Goal: Task Accomplishment & Management: Manage account settings

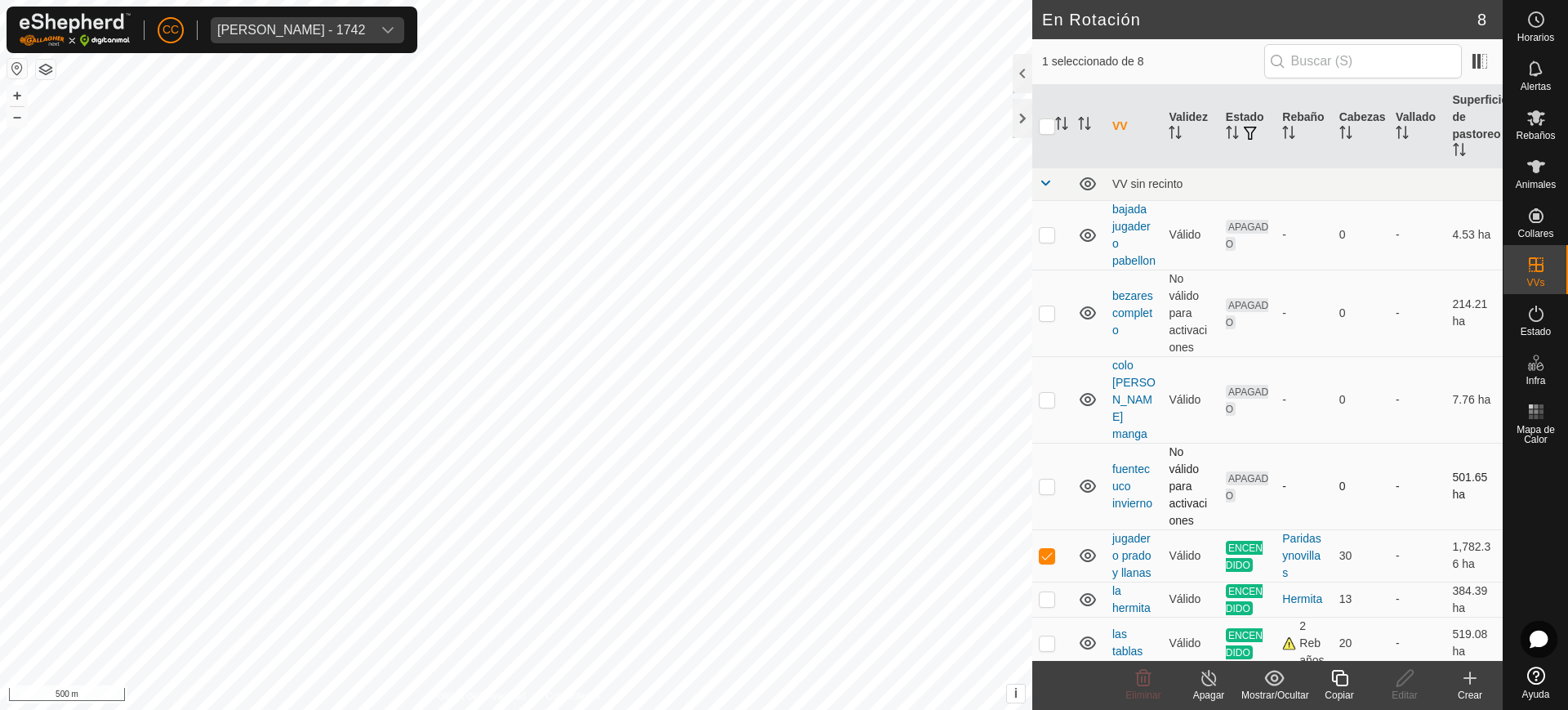
scroll to position [11, 0]
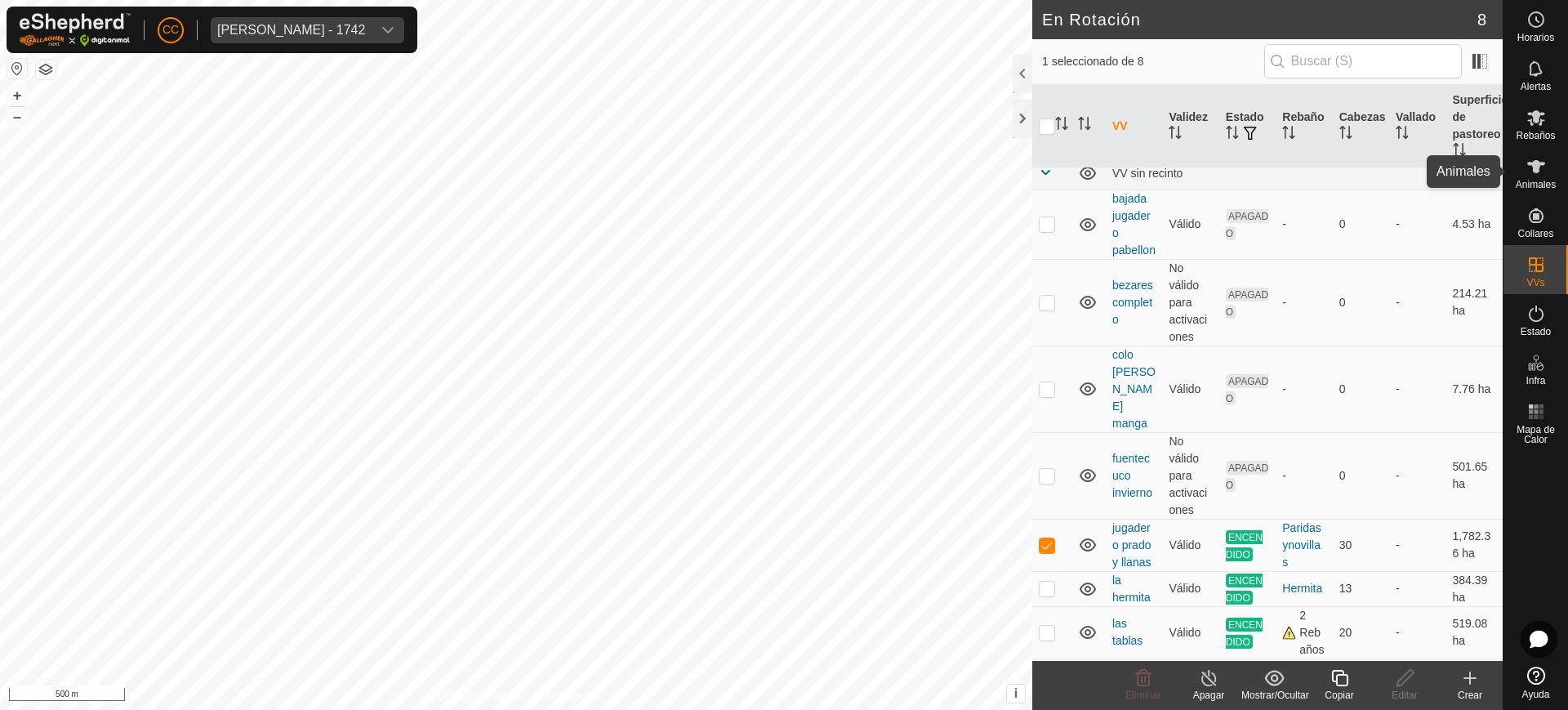
click at [1546, 165] on es-animals-svg-icon at bounding box center [1535, 166] width 29 height 26
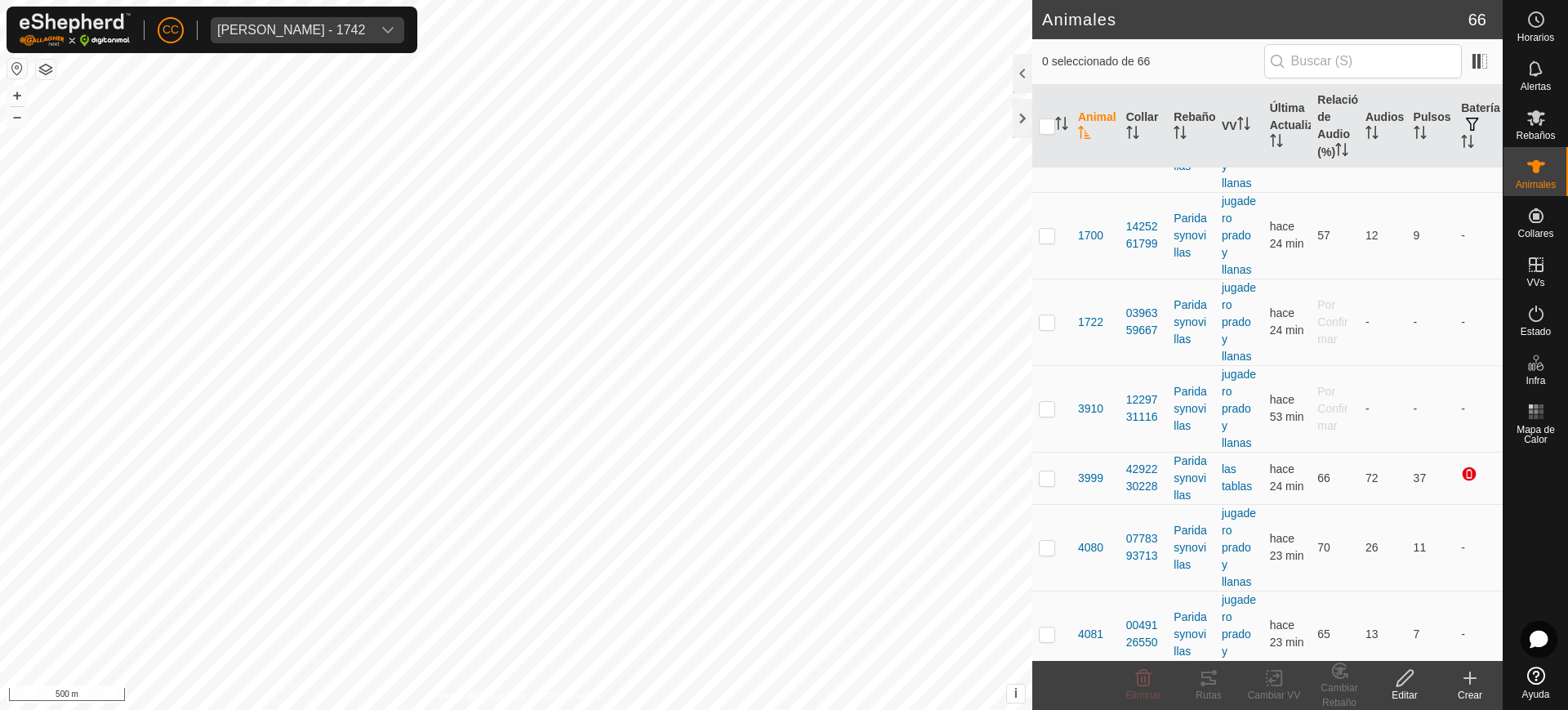
scroll to position [181, 0]
click at [1335, 156] on icon "Activar para ordenar" at bounding box center [1341, 149] width 13 height 13
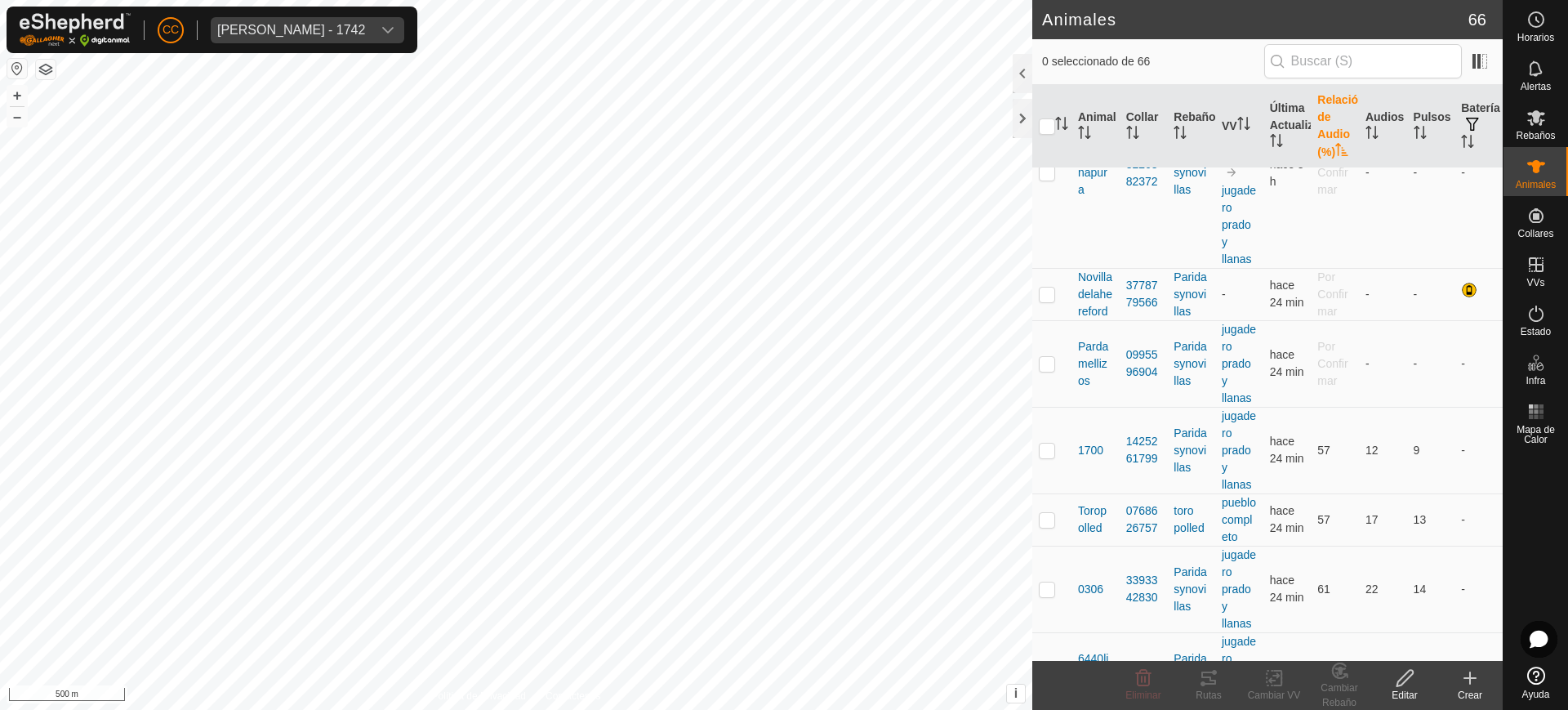
scroll to position [489, 0]
click at [1046, 406] on td at bounding box center [1051, 362] width 39 height 86
checkbox input "true"
click at [1041, 319] on td at bounding box center [1051, 294] width 39 height 53
checkbox input "true"
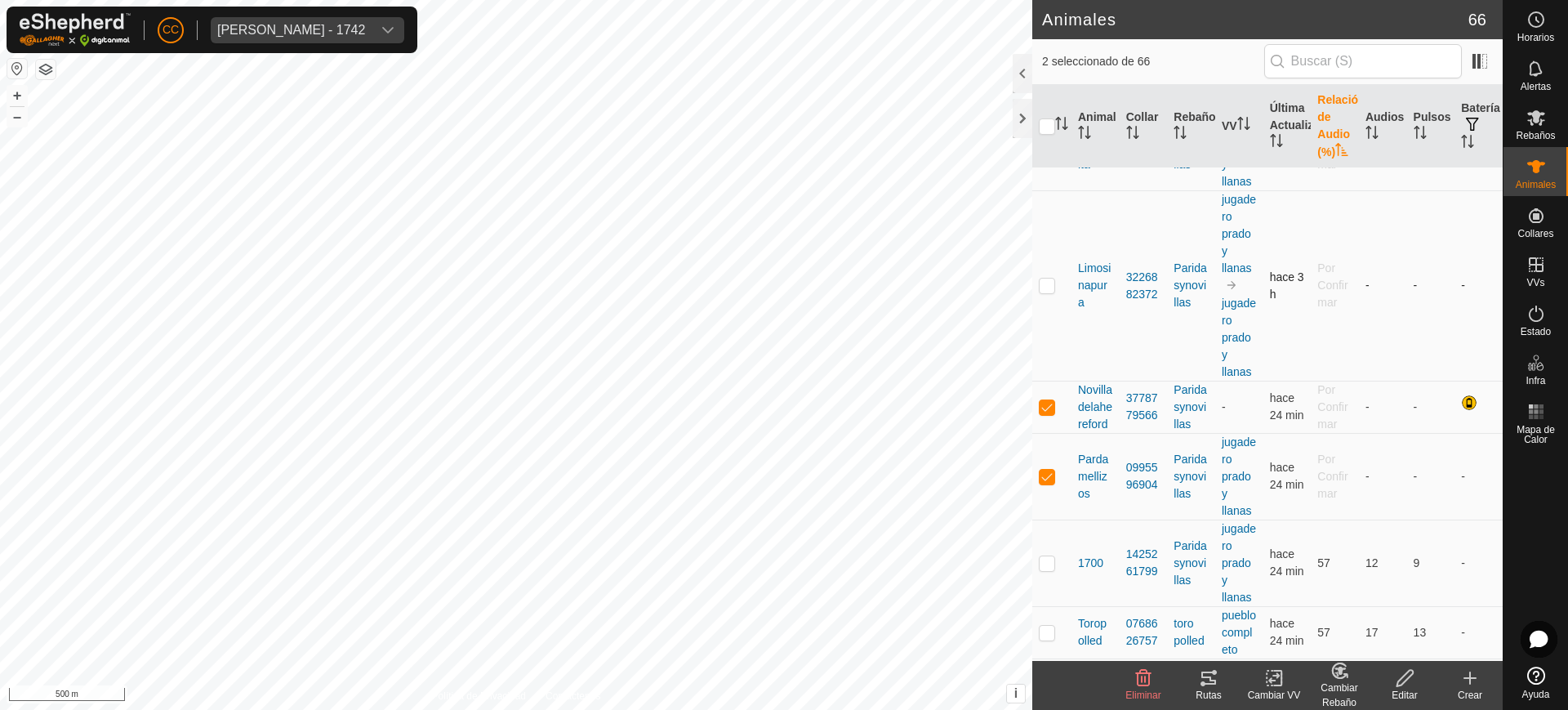
scroll to position [361, 0]
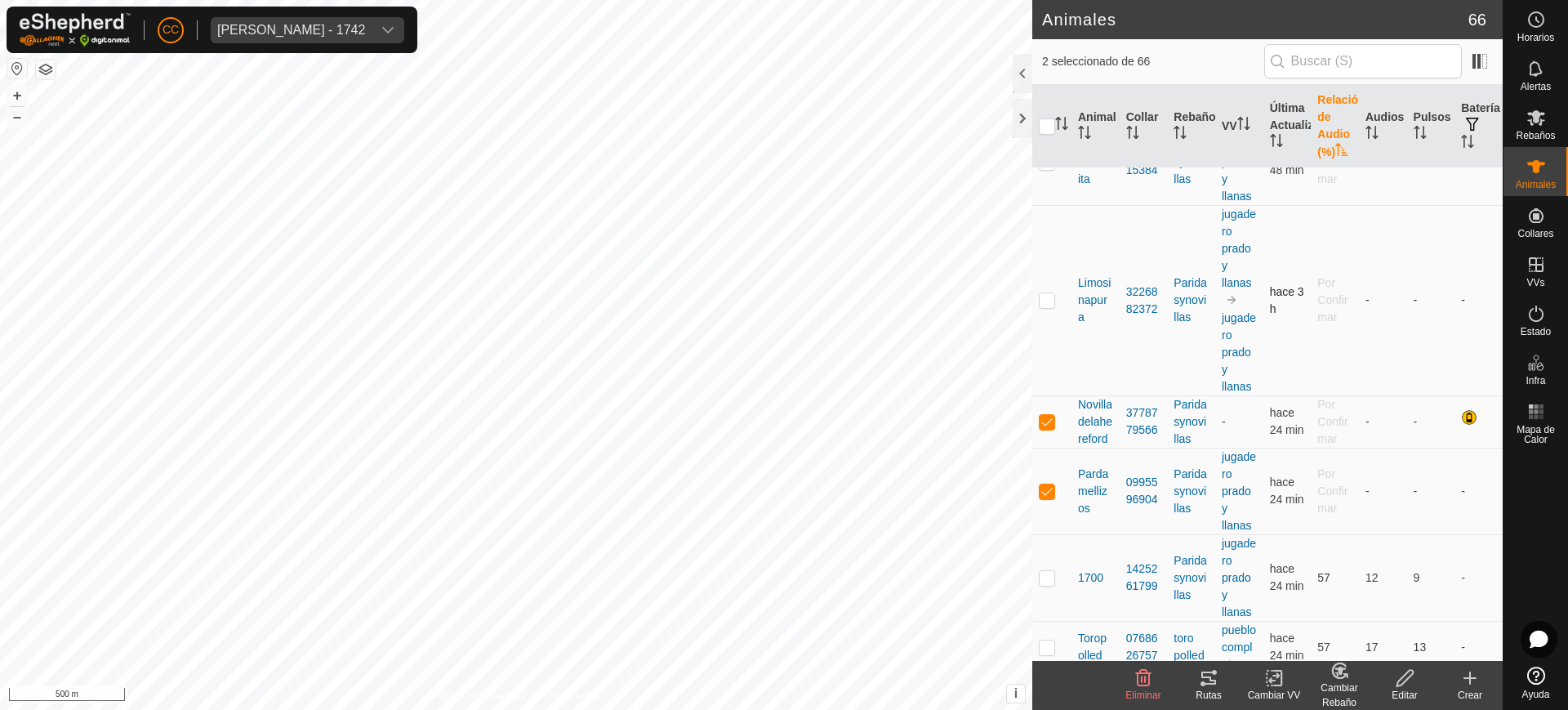
click at [1044, 306] on p-checkbox at bounding box center [1047, 300] width 16 height 13
checkbox input "true"
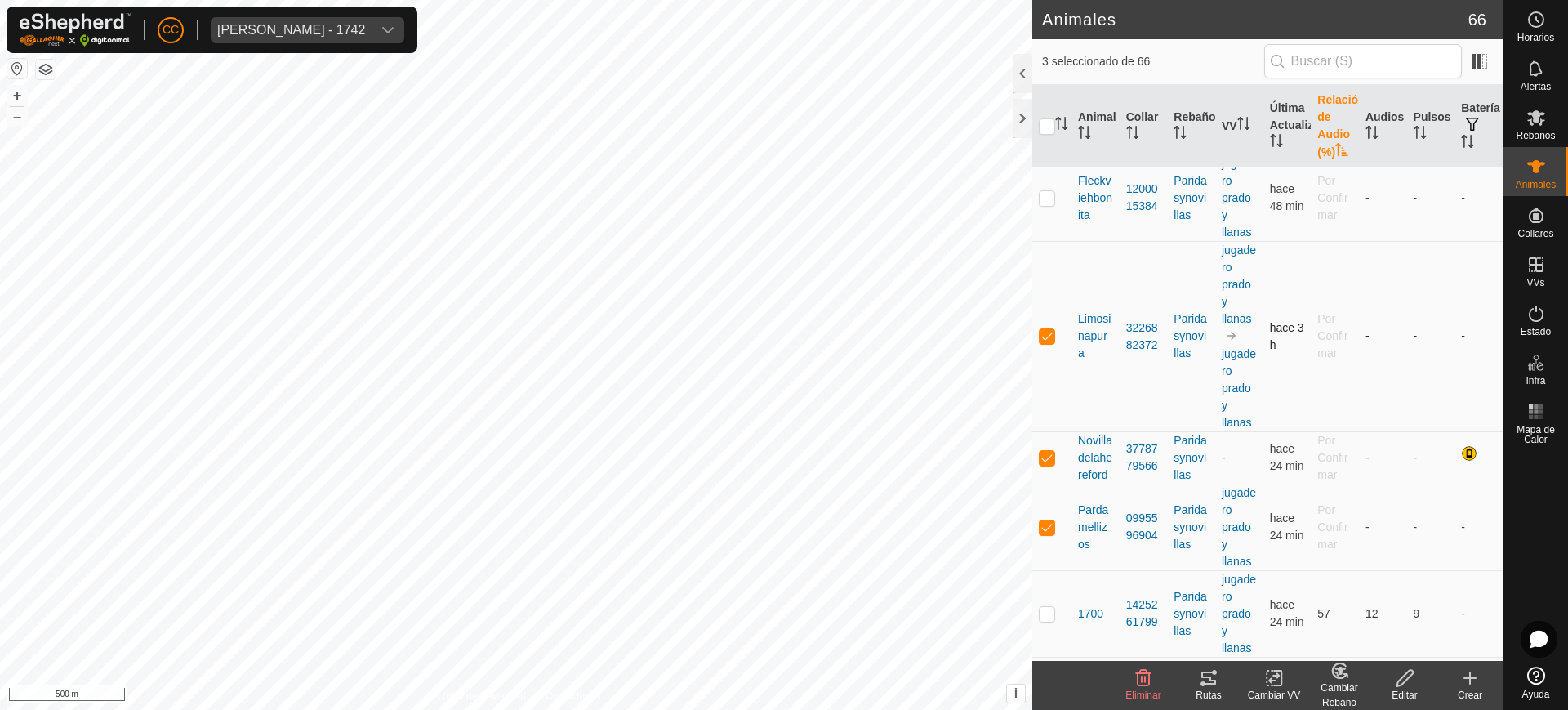
scroll to position [325, 0]
click at [1217, 680] on icon at bounding box center [1208, 678] width 20 height 20
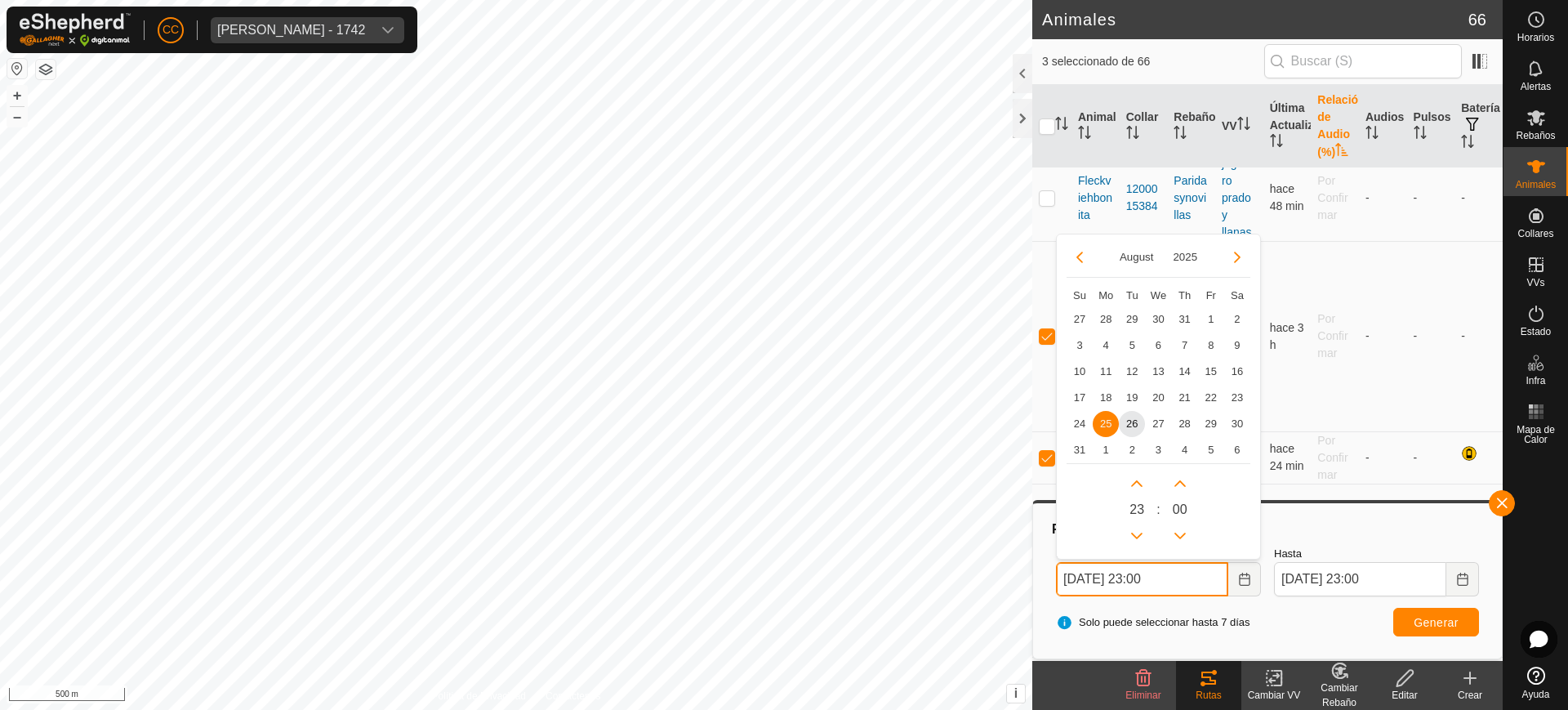
click at [1226, 575] on input "[DATE] 23:00" at bounding box center [1142, 579] width 173 height 35
click at [1206, 395] on span "22" at bounding box center [1210, 397] width 26 height 26
type input "[DATE] 23:00"
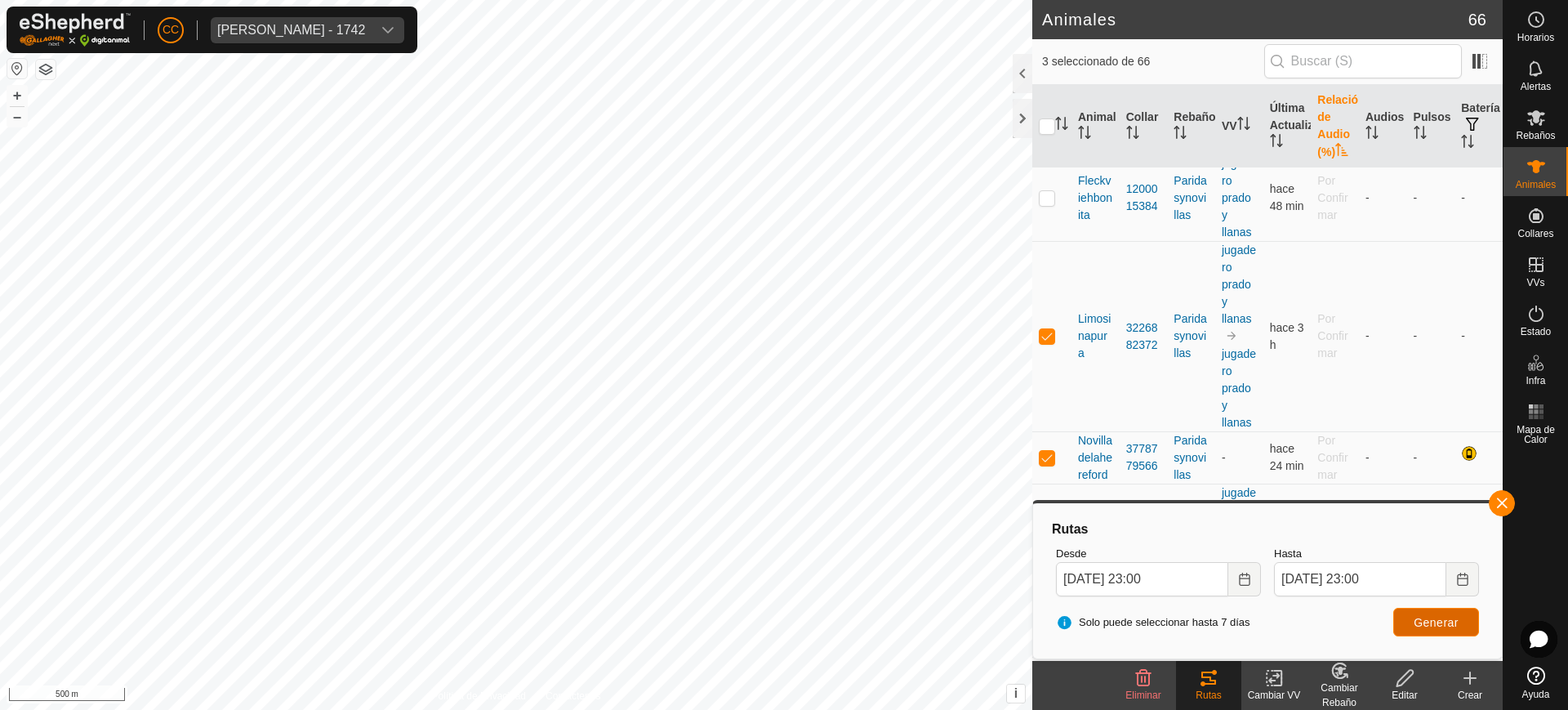
click at [1414, 627] on span "Generar" at bounding box center [1435, 623] width 45 height 13
click at [1464, 579] on icon "Choose Date" at bounding box center [1462, 579] width 13 height 13
click at [1451, 397] on span "23" at bounding box center [1454, 397] width 26 height 26
type input "[DATE] 23:00"
click at [1454, 616] on span "Generar" at bounding box center [1435, 623] width 45 height 13
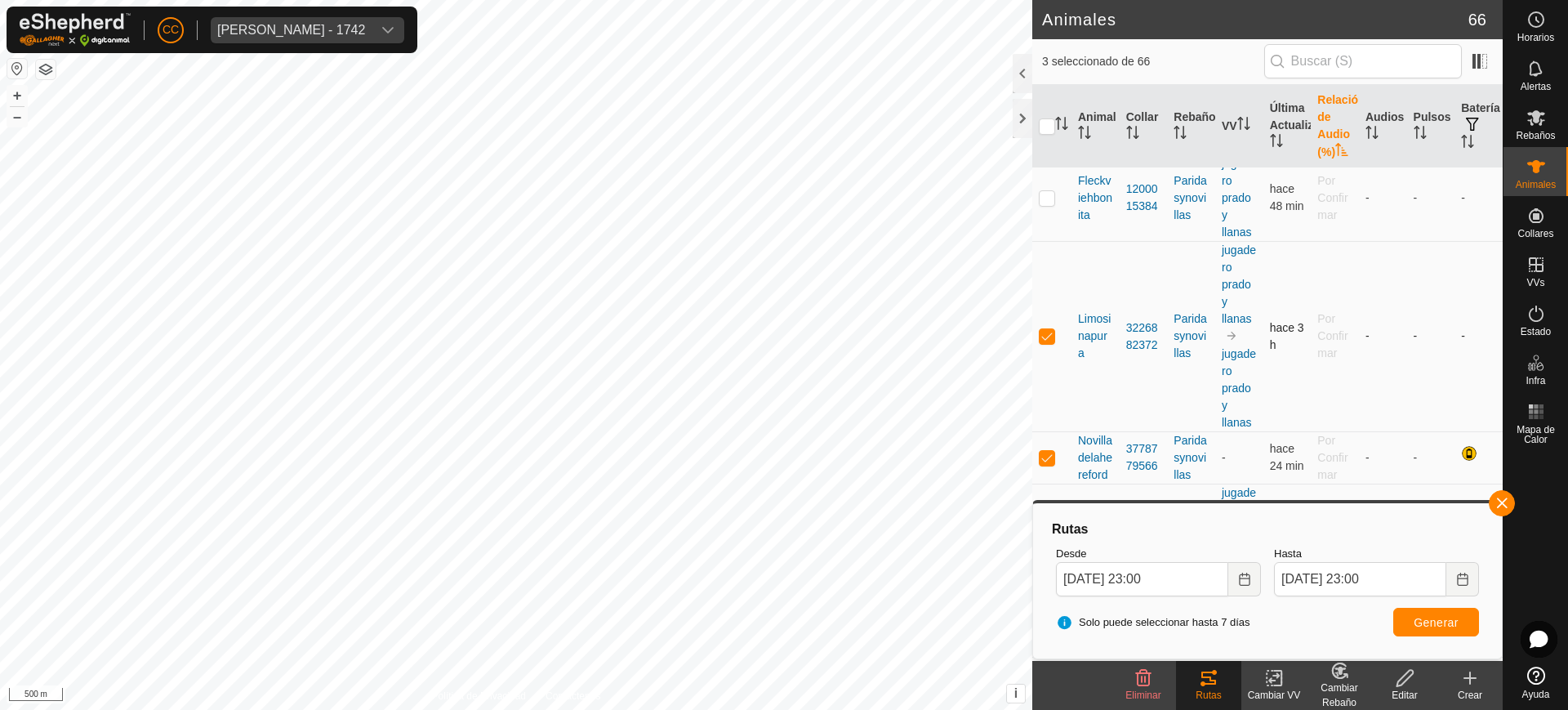
click at [1047, 343] on td at bounding box center [1051, 335] width 39 height 190
checkbox input "false"
click at [1047, 464] on p-checkbox at bounding box center [1047, 457] width 16 height 13
checkbox input "false"
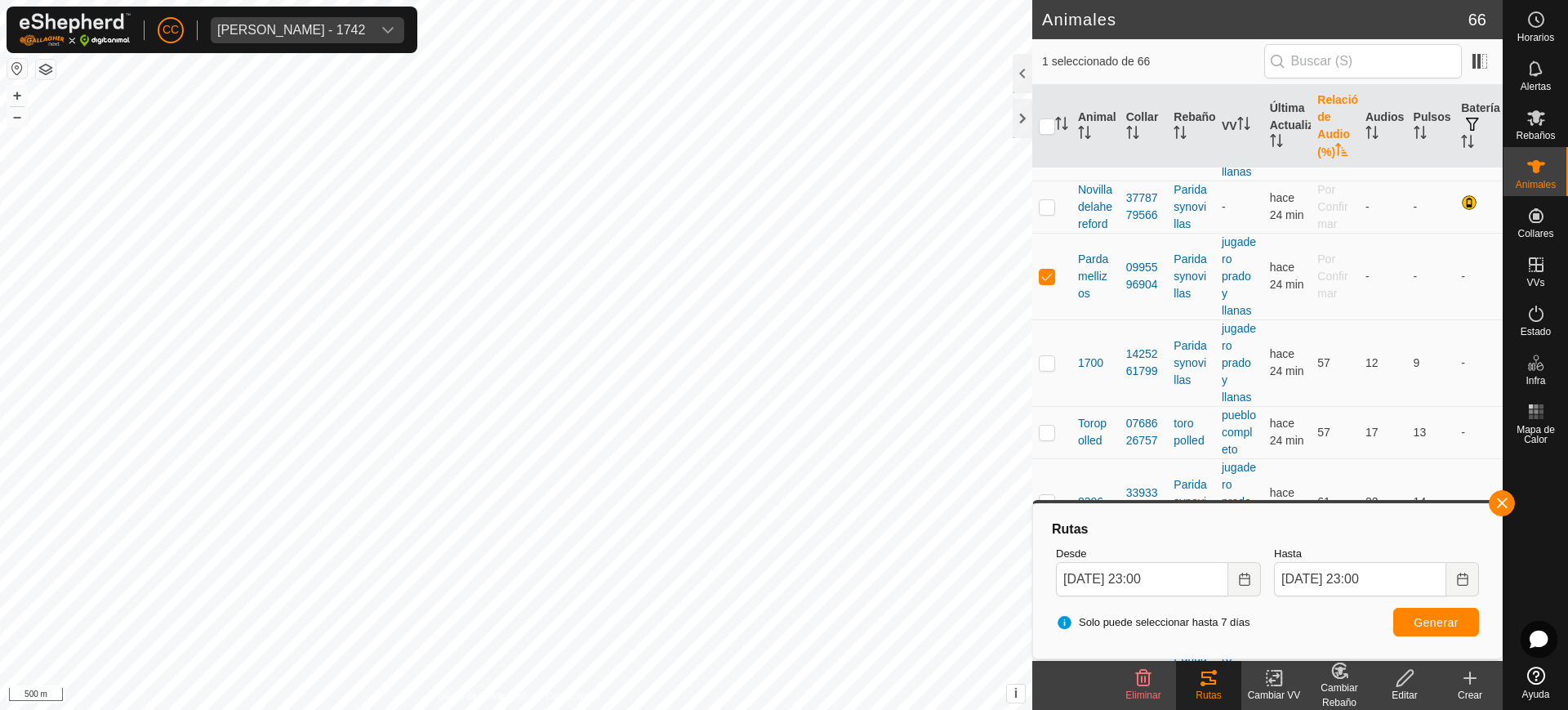
scroll to position [613, 0]
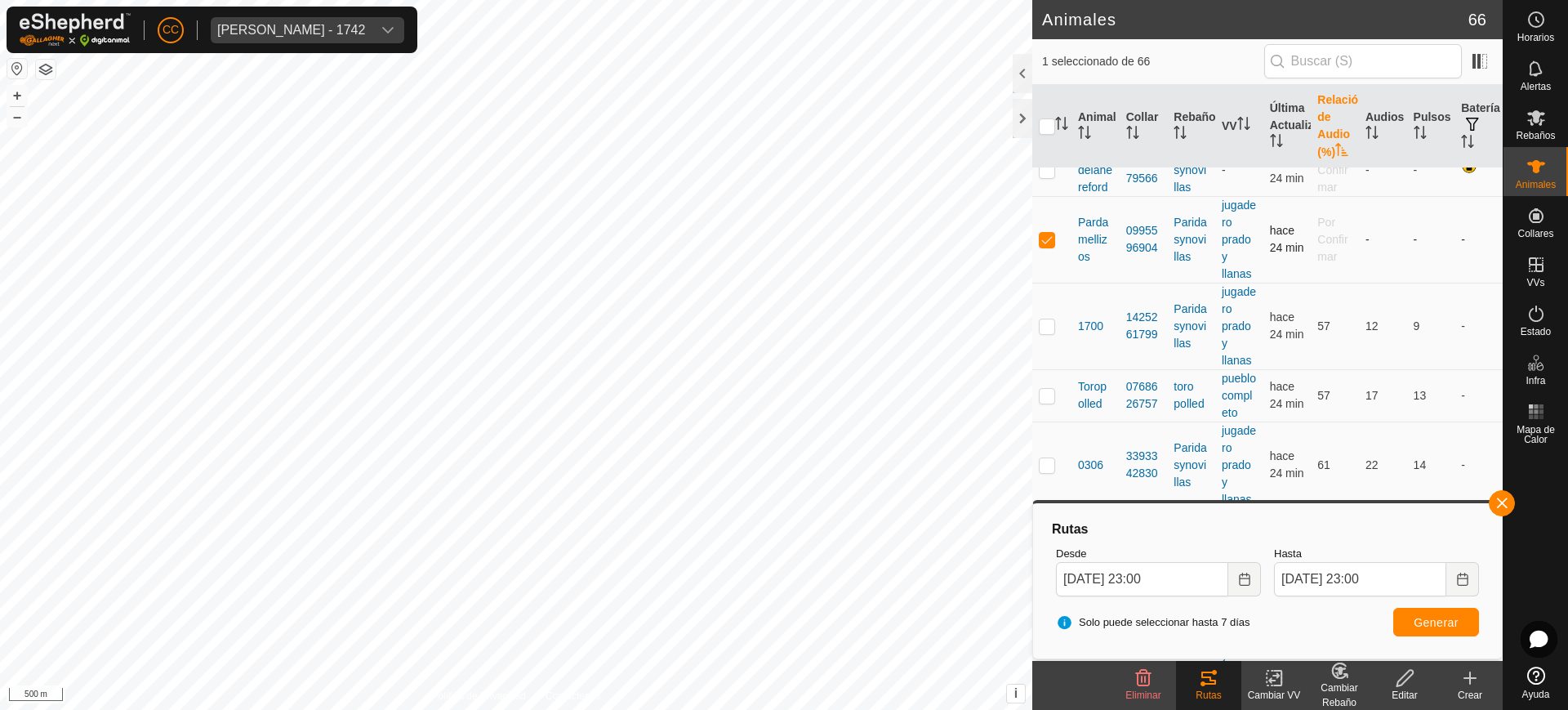
click at [1046, 246] on p-checkbox at bounding box center [1047, 239] width 16 height 13
checkbox input "false"
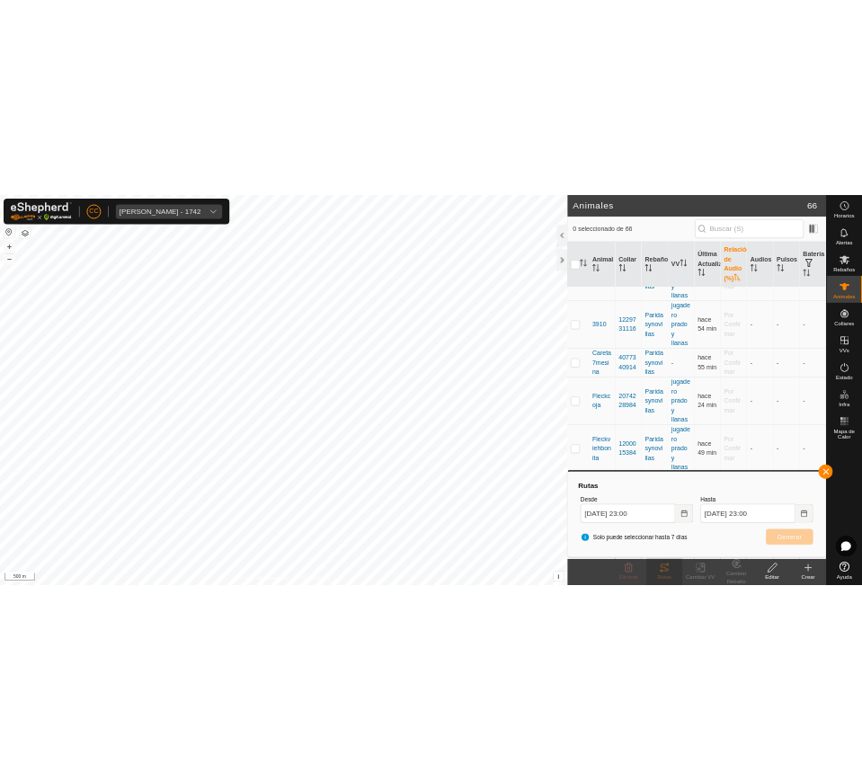
scroll to position [0, 0]
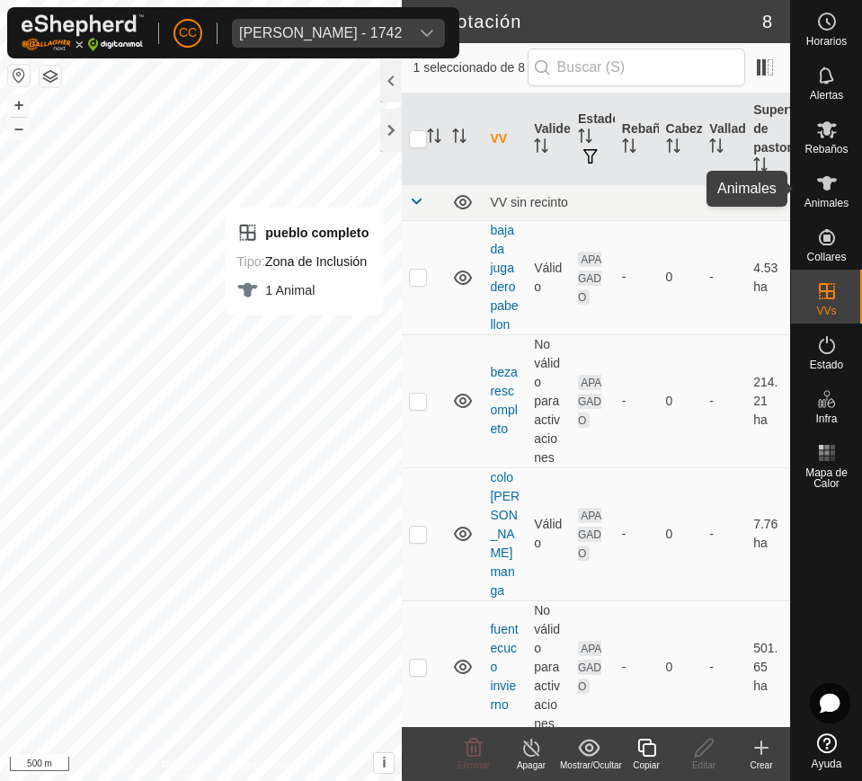
click at [832, 188] on icon at bounding box center [827, 184] width 22 height 22
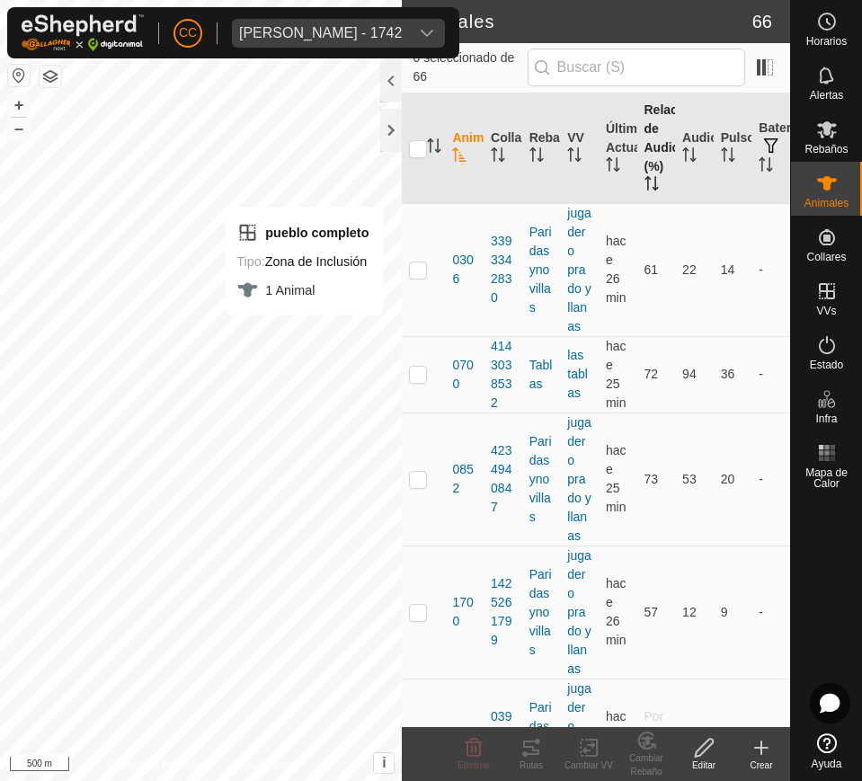
click at [643, 166] on th "Relación de Audio (%)" at bounding box center [656, 148] width 39 height 111
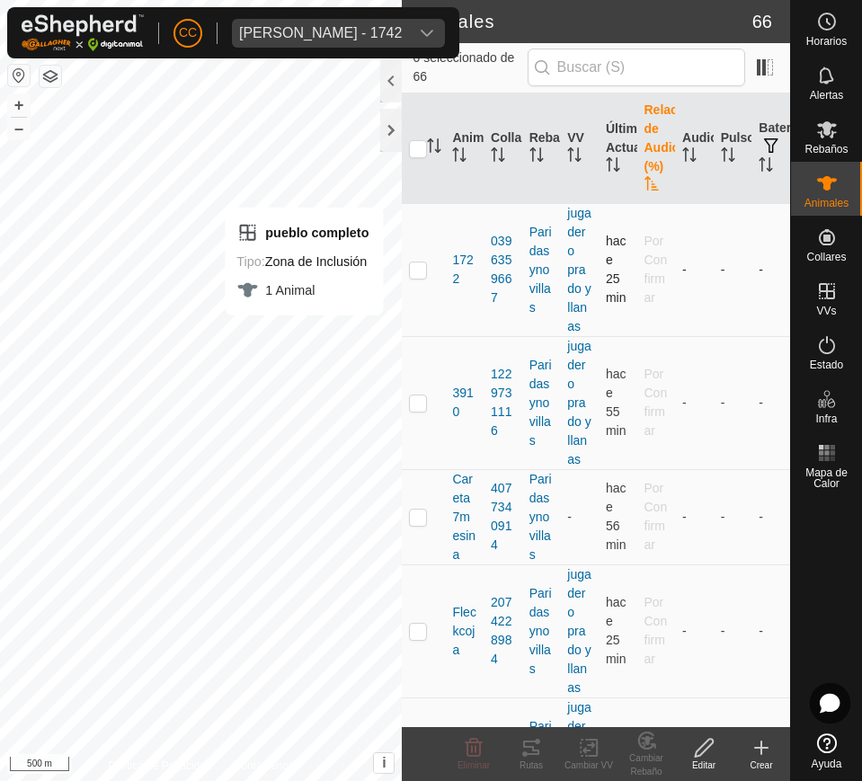
click at [421, 277] on p-checkbox at bounding box center [418, 269] width 18 height 14
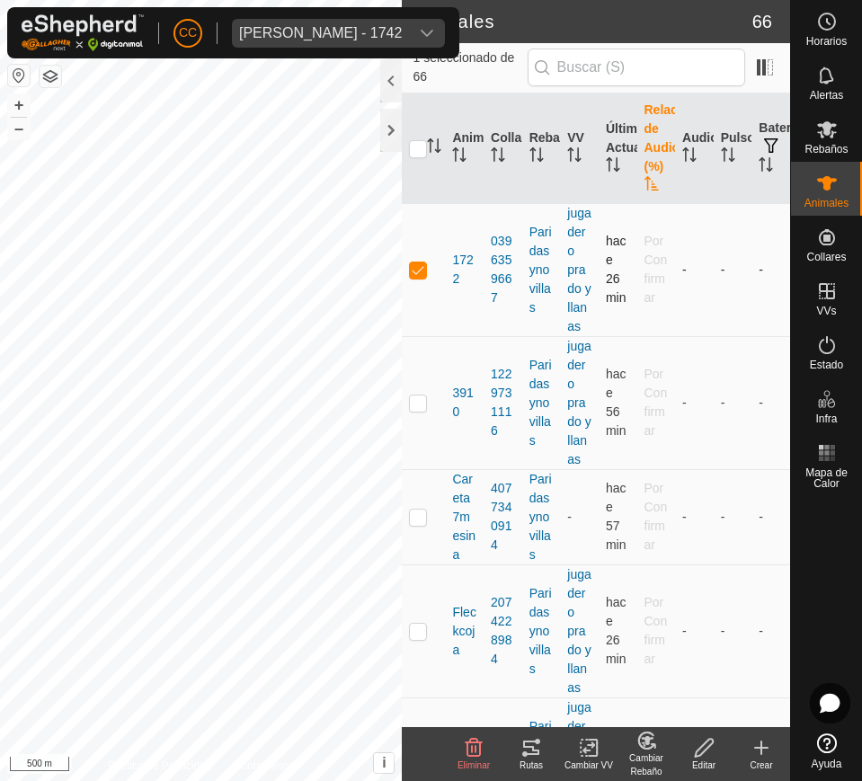
click at [417, 275] on p-checkbox at bounding box center [418, 269] width 18 height 14
checkbox input "false"
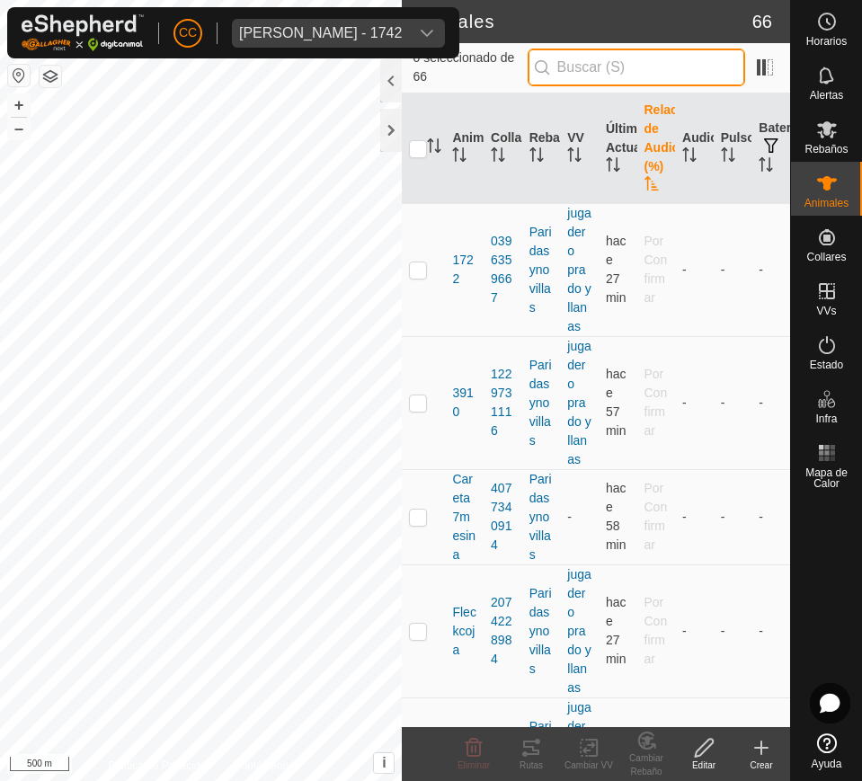
click at [641, 67] on input "text" at bounding box center [636, 68] width 217 height 38
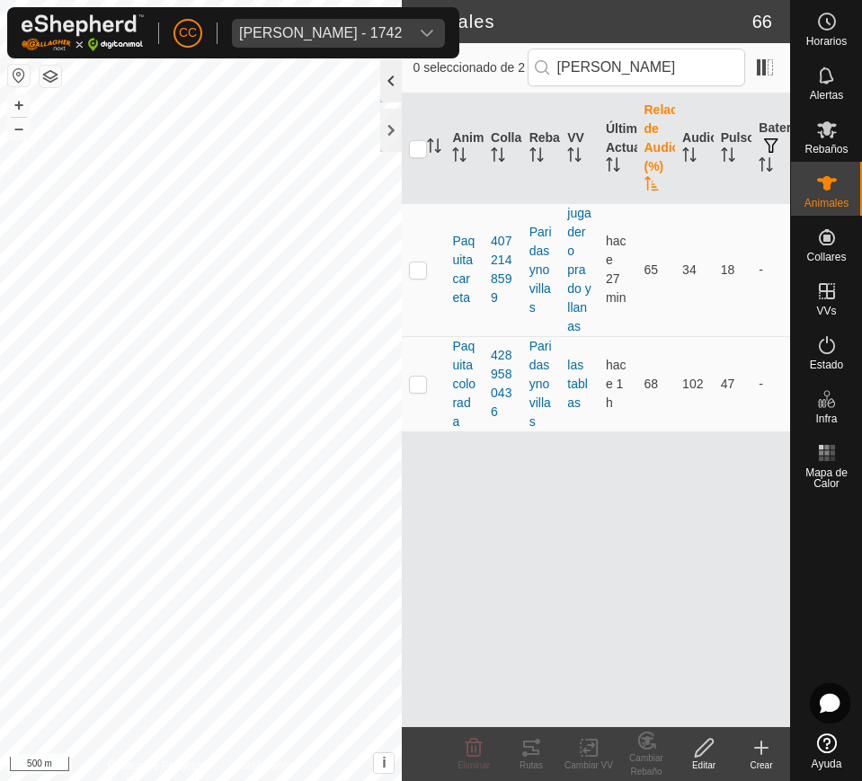
click at [393, 84] on div at bounding box center [391, 80] width 22 height 43
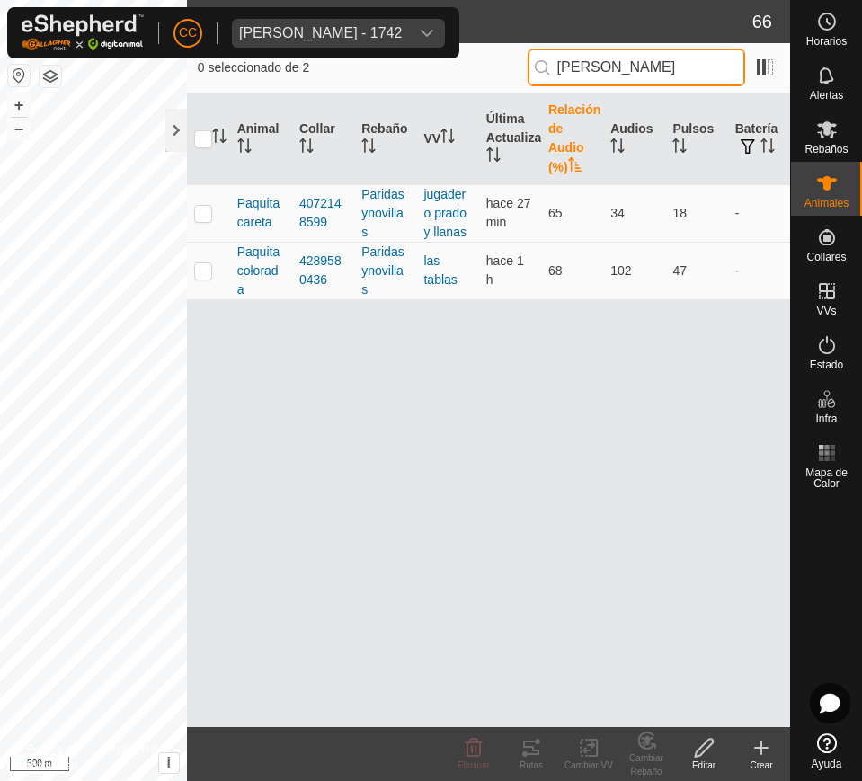
drag, startPoint x: 651, startPoint y: 66, endPoint x: 431, endPoint y: 90, distance: 220.6
click at [431, 90] on div "0 seleccionado de 2 [PERSON_NAME]" at bounding box center [488, 68] width 603 height 50
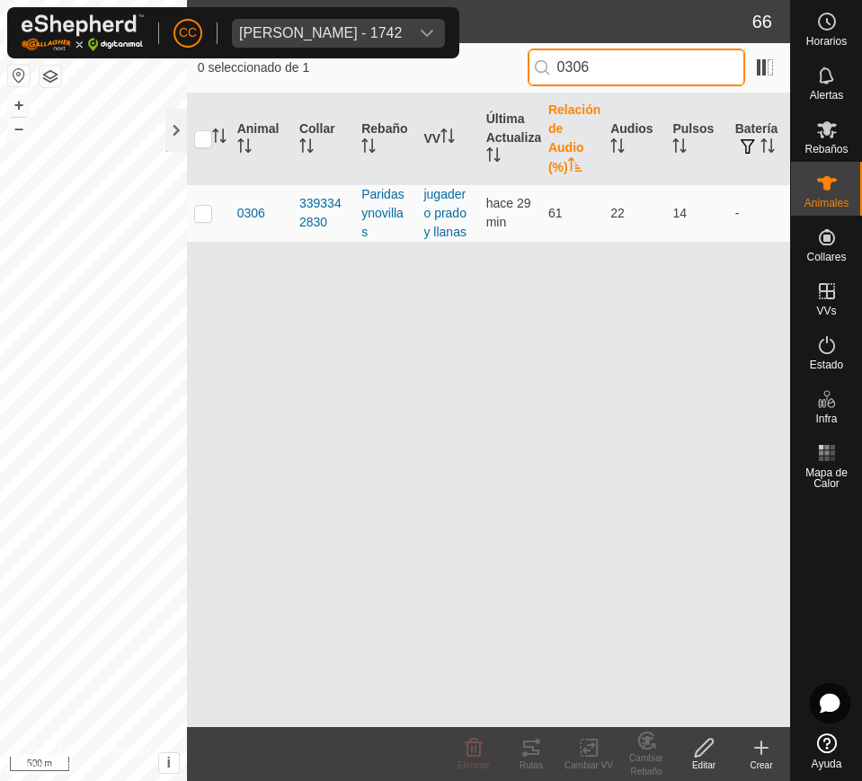
type input "0306"
drag, startPoint x: 631, startPoint y: 58, endPoint x: 399, endPoint y: 56, distance: 231.9
click at [399, 56] on div "CC [PERSON_NAME] - 1742 Horarios Alertas Rebaños Animales Collares VVs Estado I…" at bounding box center [431, 390] width 862 height 781
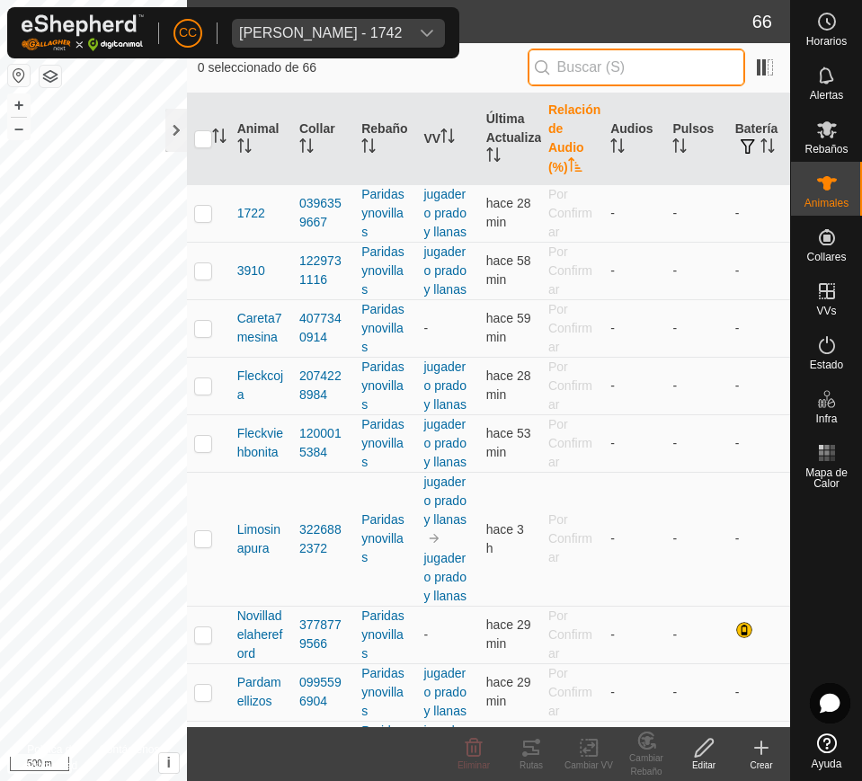
click at [592, 79] on input "text" at bounding box center [636, 68] width 217 height 38
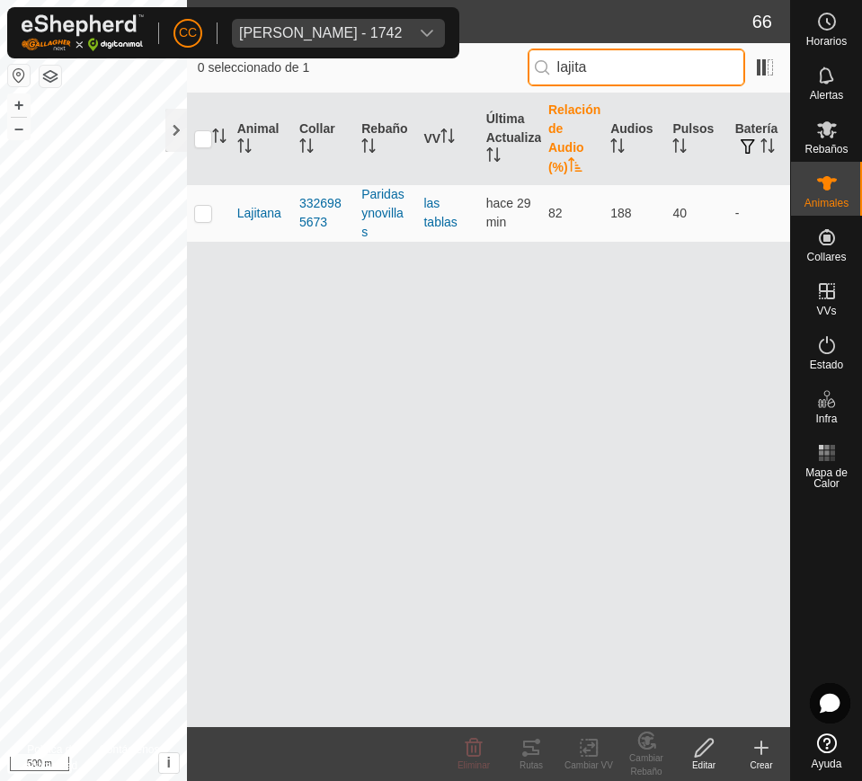
drag, startPoint x: 634, startPoint y: 67, endPoint x: 535, endPoint y: 67, distance: 98.9
click at [535, 67] on input "lajita" at bounding box center [636, 68] width 217 height 38
paste input "[PERSON_NAME]"
click at [656, 63] on input "[PERSON_NAME]" at bounding box center [636, 68] width 217 height 38
drag, startPoint x: 656, startPoint y: 63, endPoint x: 542, endPoint y: 81, distance: 115.5
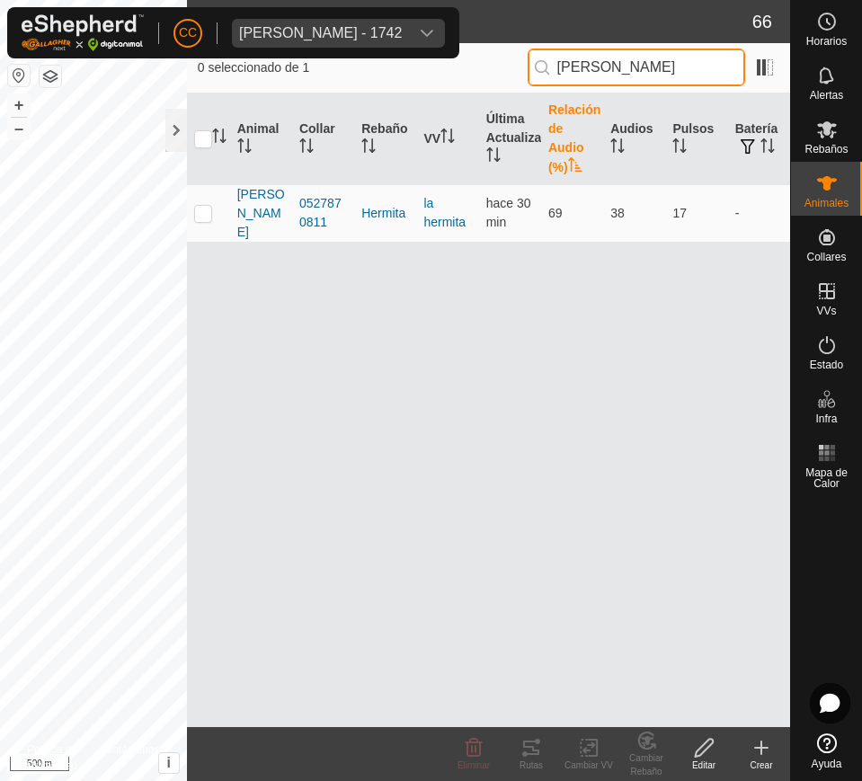
click at [542, 81] on input "[PERSON_NAME]" at bounding box center [636, 68] width 217 height 38
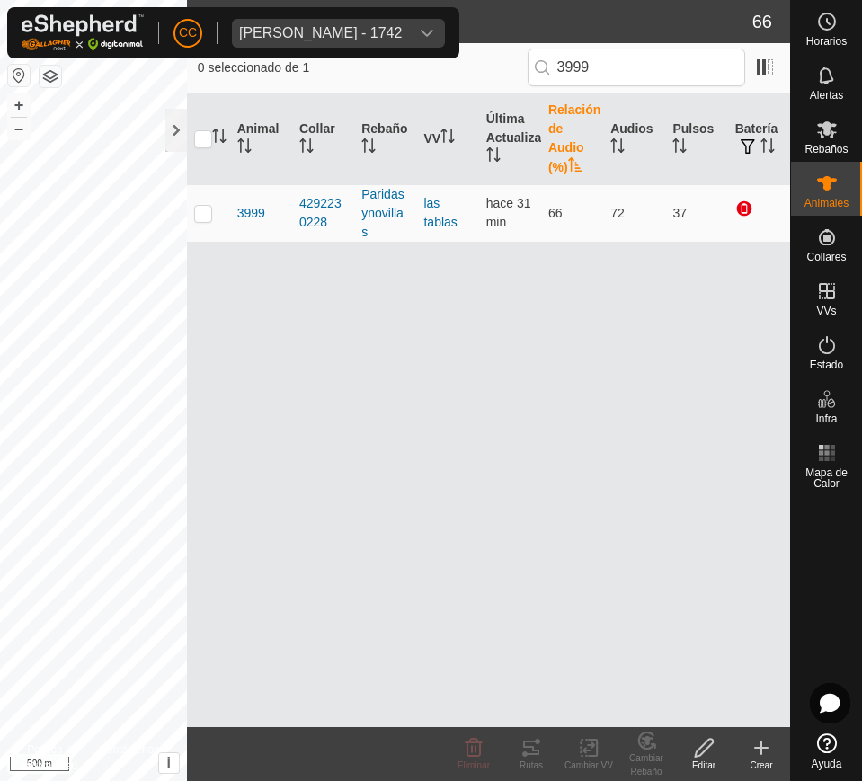
click at [564, 407] on div "Animal Collar Rebaño VV Última Actualización Relación de Audio (%) Audios Pulso…" at bounding box center [488, 410] width 603 height 634
drag, startPoint x: 659, startPoint y: 65, endPoint x: 395, endPoint y: 66, distance: 264.2
click at [395, 66] on div "0 seleccionado de 1 3999" at bounding box center [488, 68] width 581 height 38
drag, startPoint x: 625, startPoint y: 60, endPoint x: 470, endPoint y: 67, distance: 154.7
click at [470, 67] on div "0 seleccionado de 1 0306" at bounding box center [488, 68] width 581 height 38
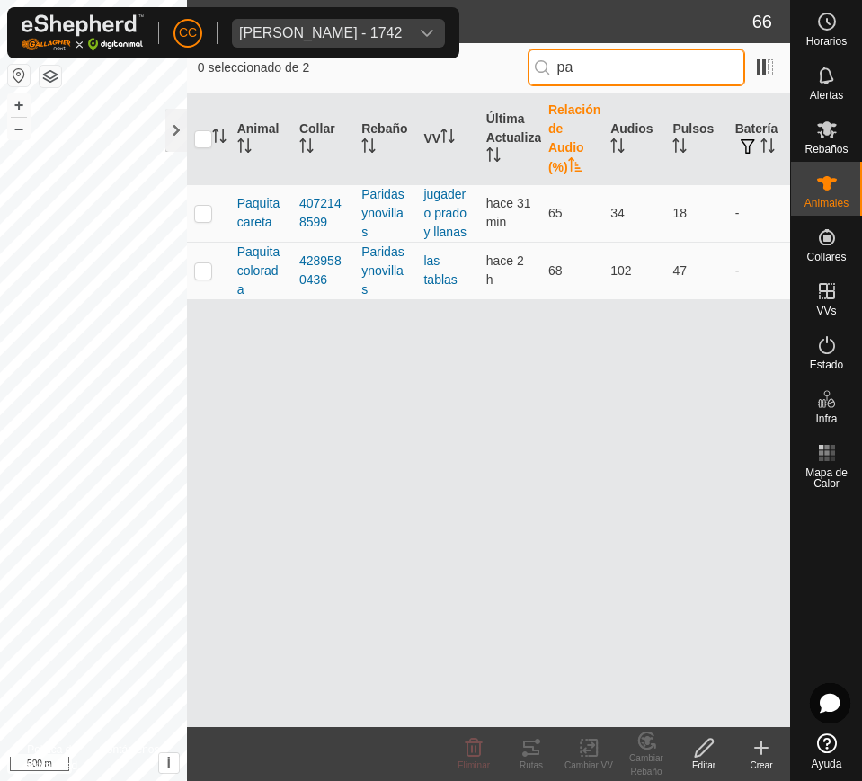
type input "p"
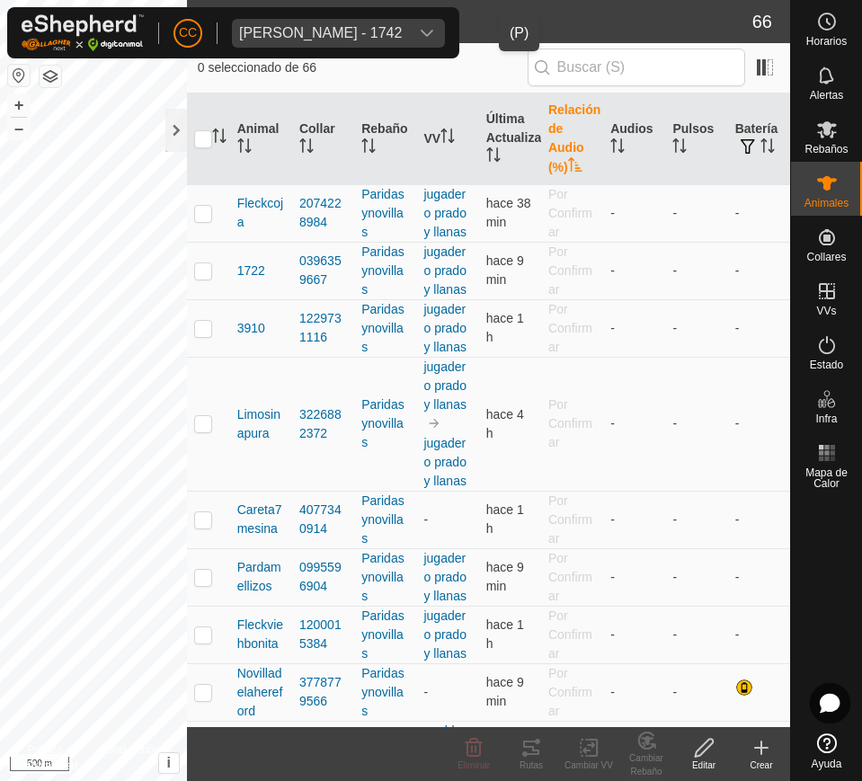
click at [296, 35] on div "[PERSON_NAME] - 1742" at bounding box center [320, 33] width 163 height 14
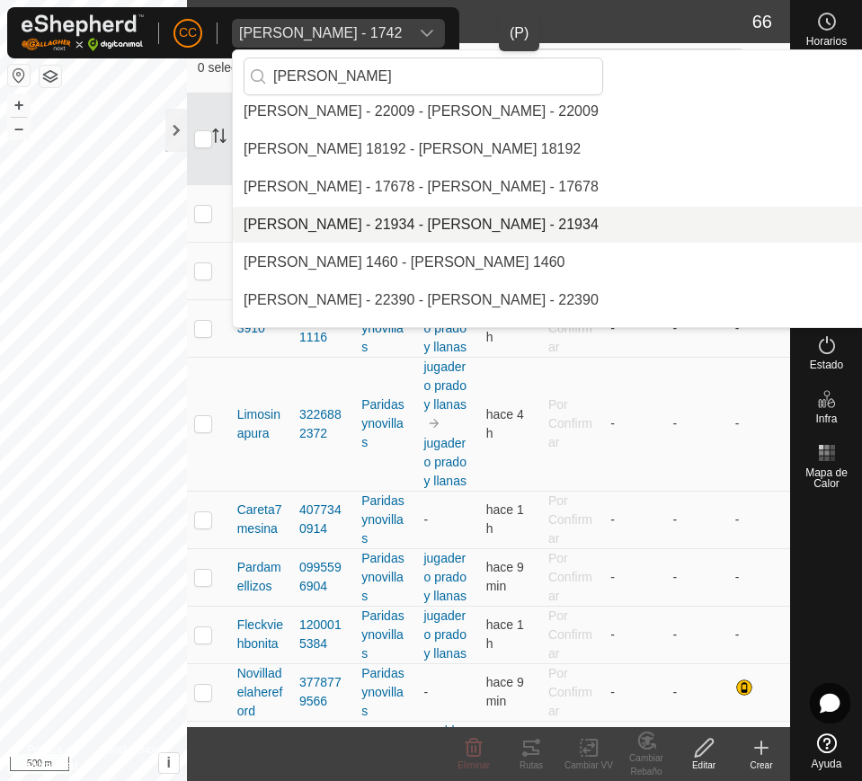
scroll to position [830, 0]
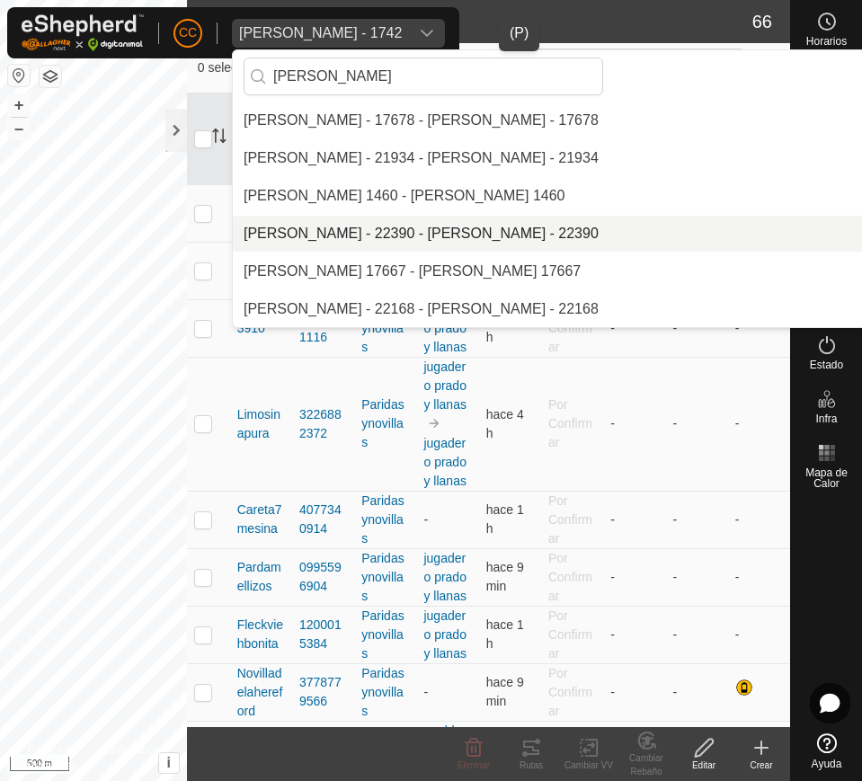
type input "[PERSON_NAME]"
click at [316, 238] on li "[PERSON_NAME] - 22390 - [PERSON_NAME] - 22390" at bounding box center [606, 234] width 746 height 36
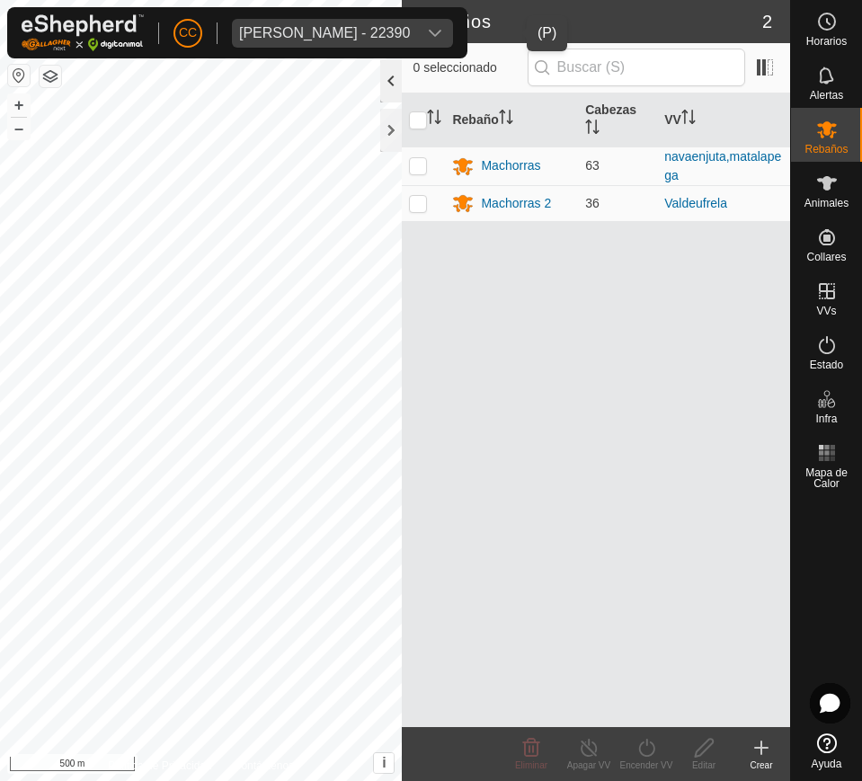
click at [382, 81] on div at bounding box center [391, 80] width 22 height 43
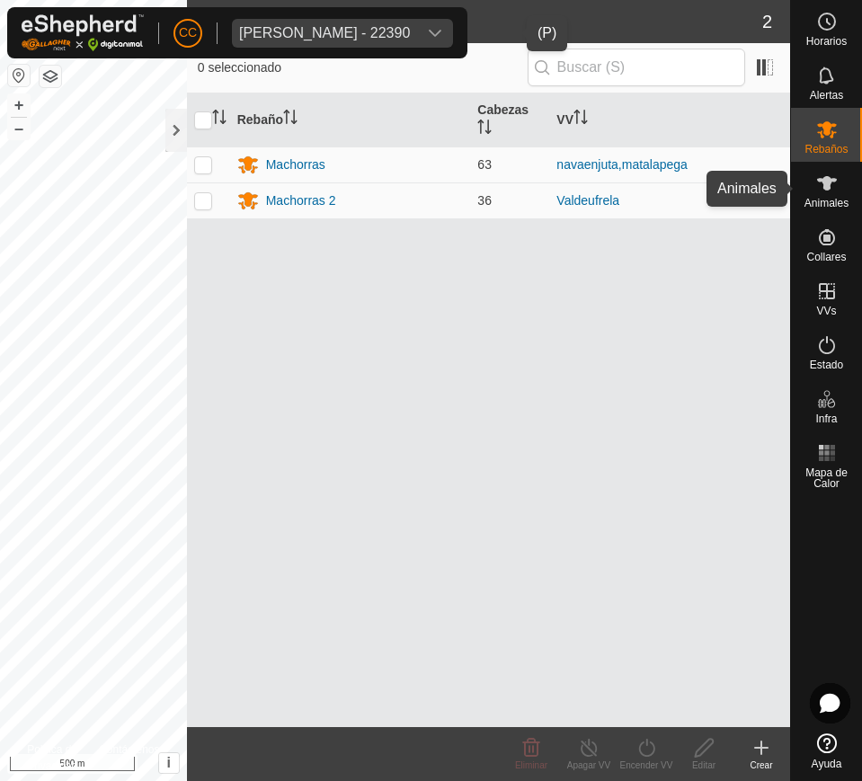
click at [831, 182] on icon at bounding box center [827, 184] width 22 height 22
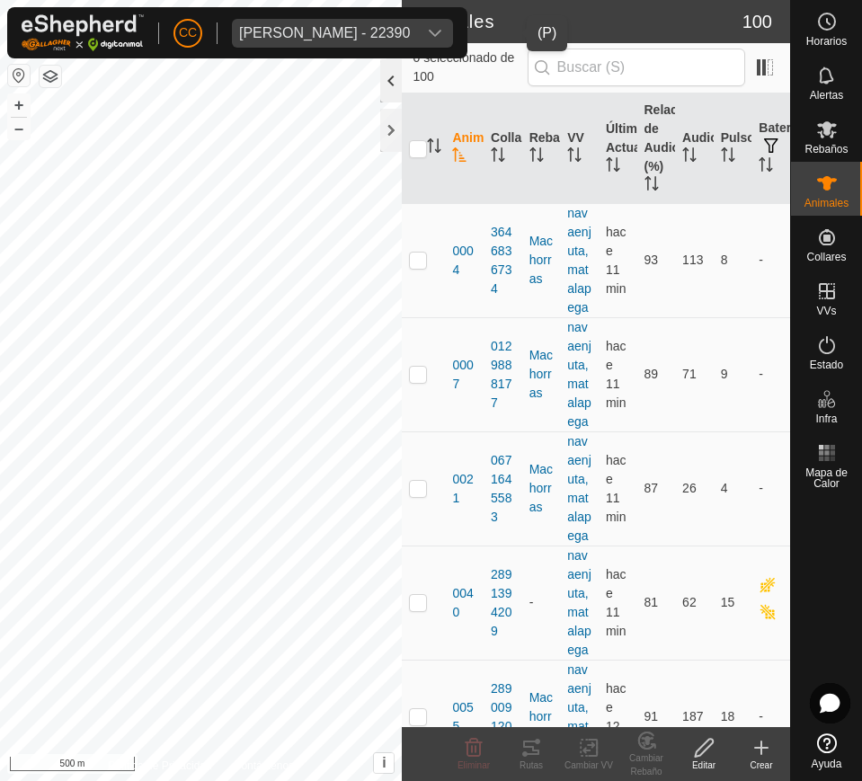
click at [382, 75] on div at bounding box center [391, 80] width 22 height 43
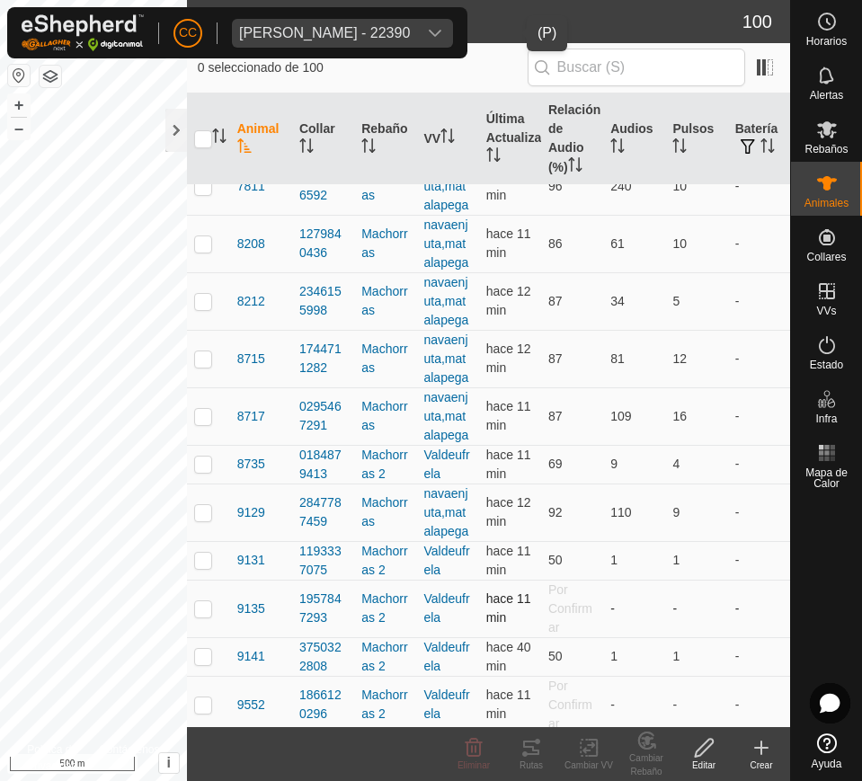
scroll to position [4610, 0]
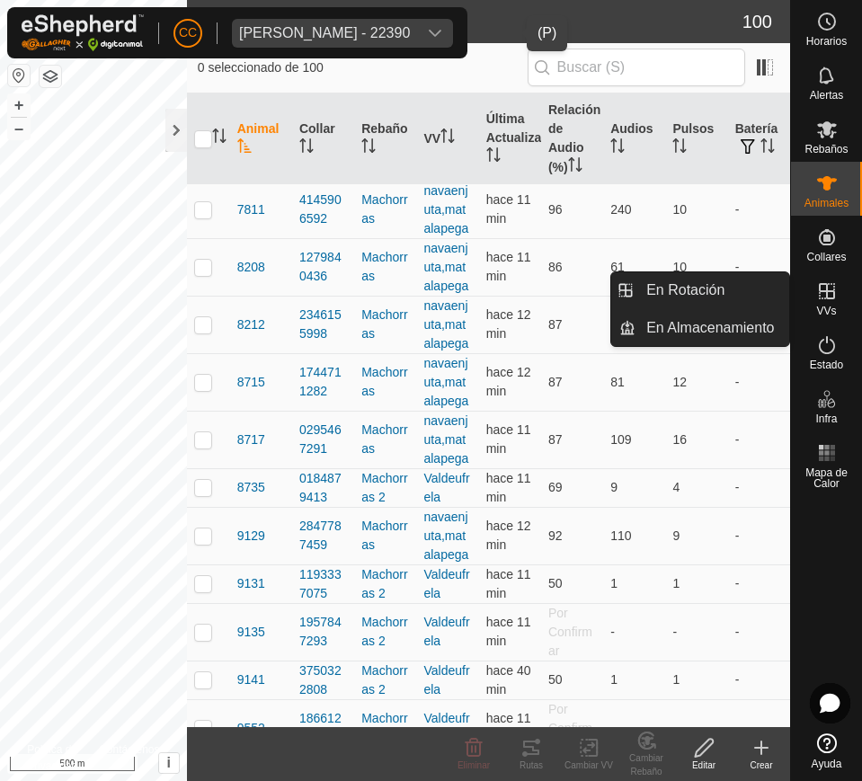
click at [823, 297] on icon at bounding box center [827, 291] width 22 height 22
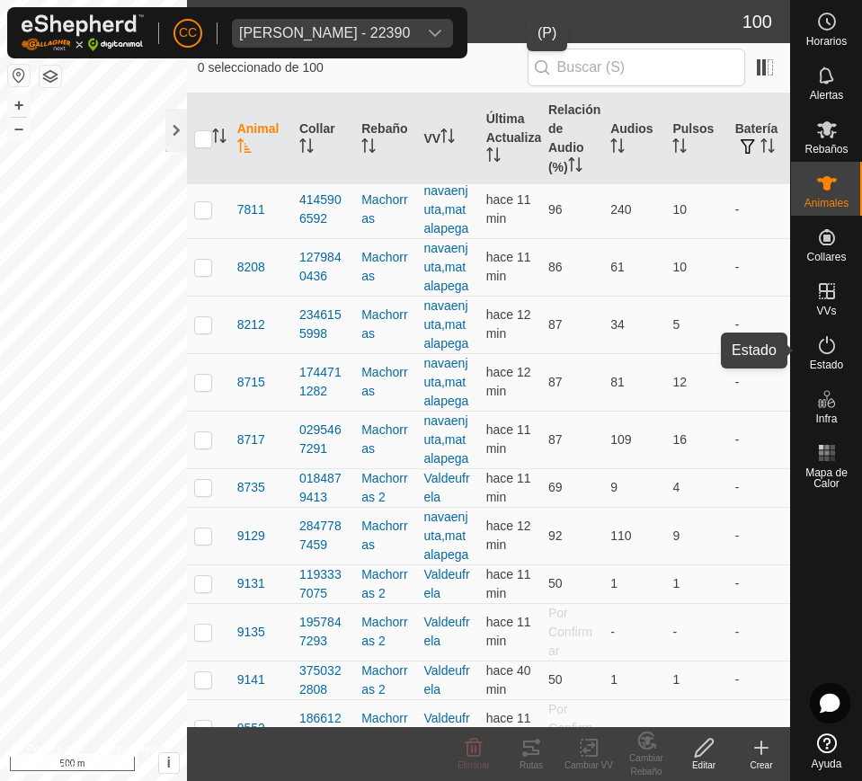
click at [831, 365] on span "Estado" at bounding box center [826, 364] width 33 height 11
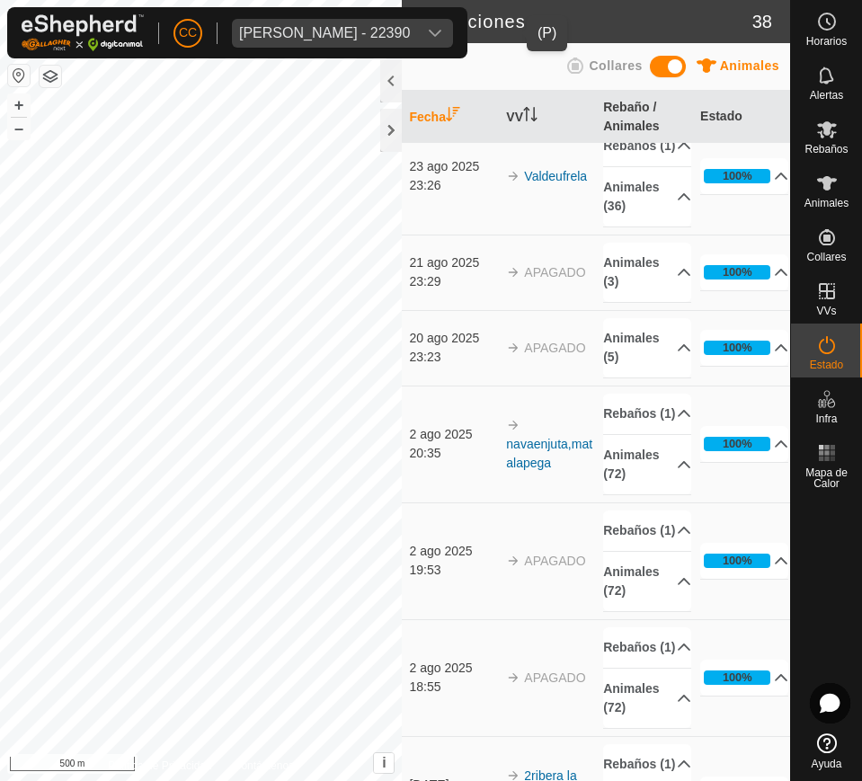
scroll to position [22, 0]
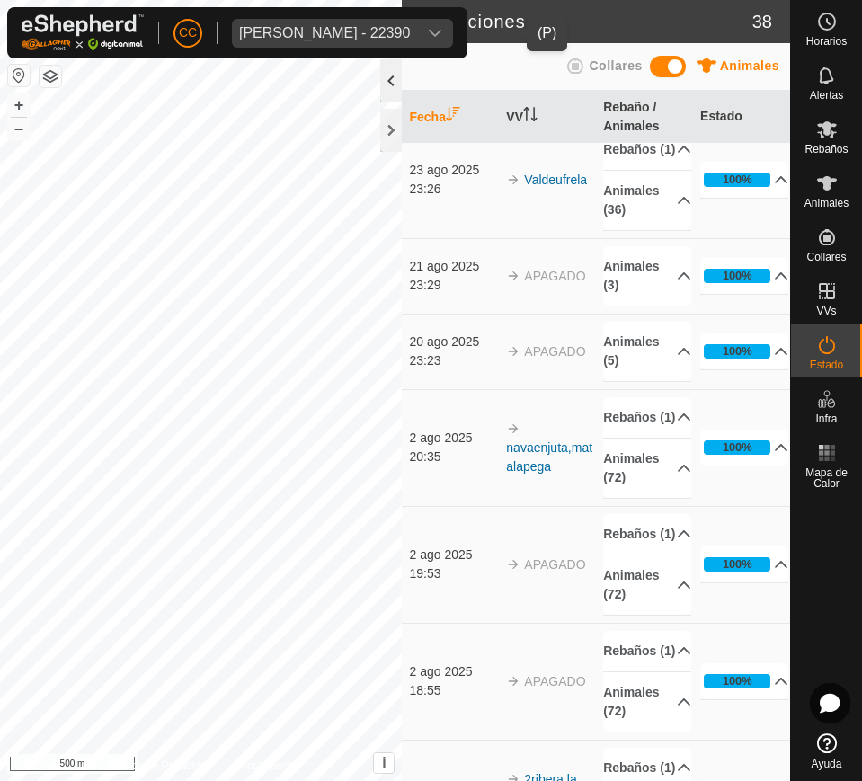
click at [398, 71] on div at bounding box center [391, 80] width 22 height 43
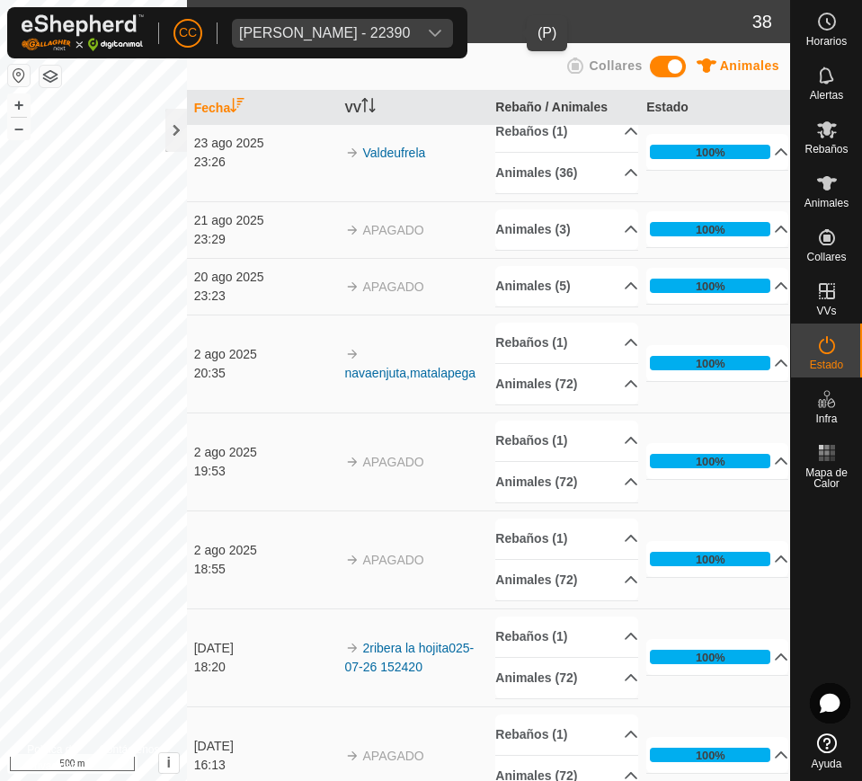
scroll to position [4, 0]
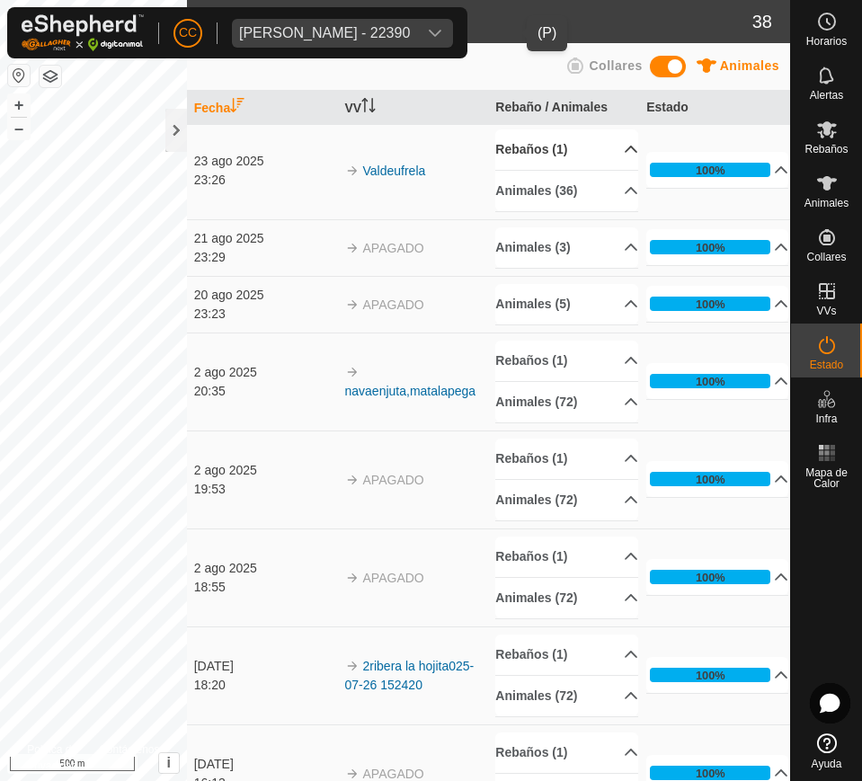
click at [599, 143] on p-accordion-header "Rebaños (1)" at bounding box center [566, 149] width 142 height 40
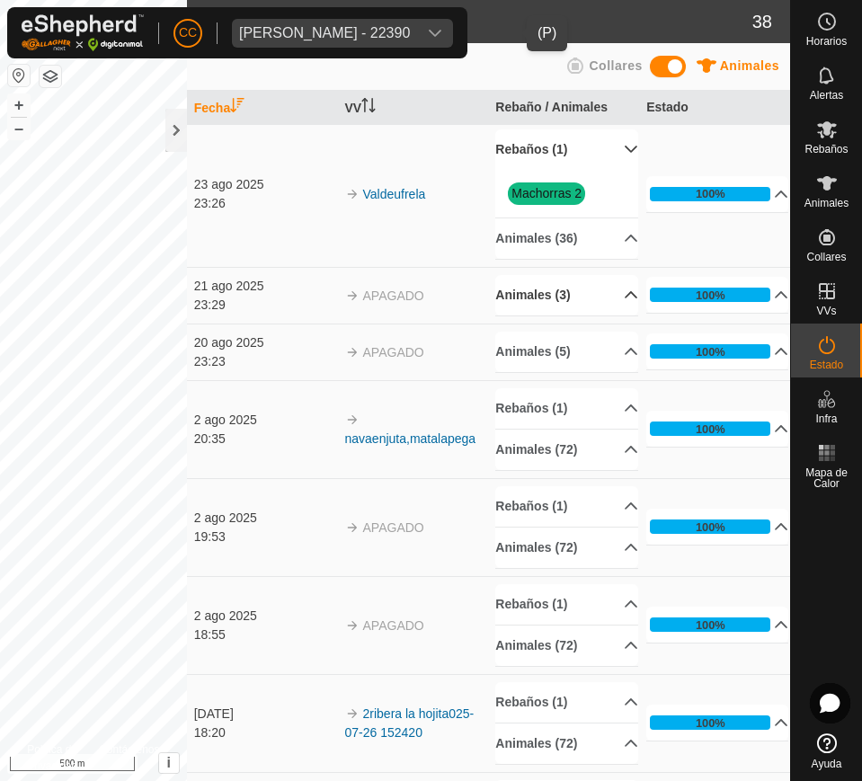
click at [602, 292] on p-accordion-header "Animales (3)" at bounding box center [566, 295] width 142 height 40
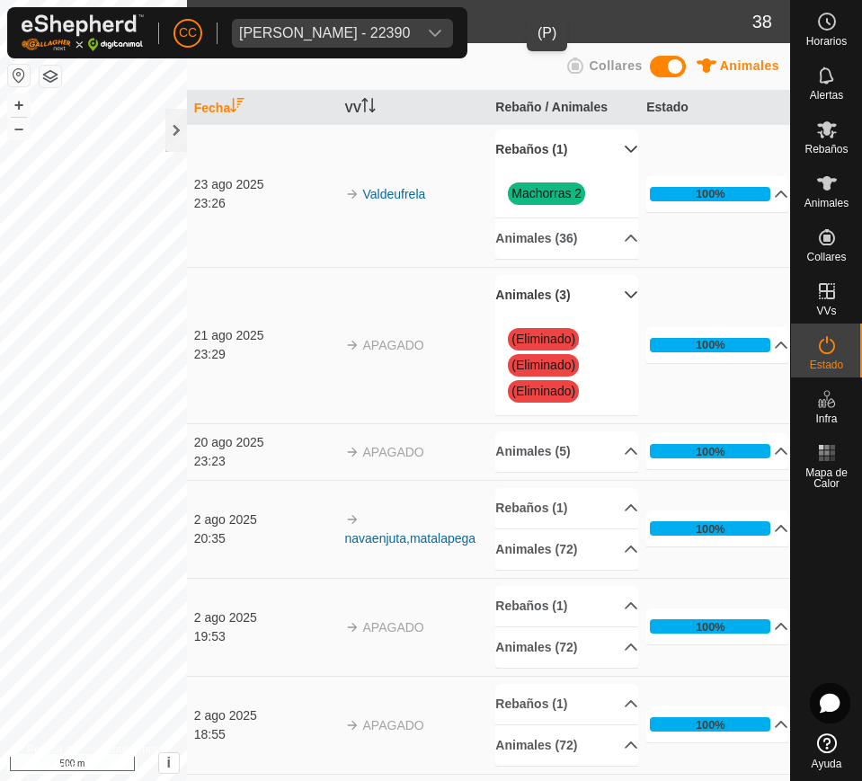
click at [606, 286] on p-accordion-header "Animales (3)" at bounding box center [566, 295] width 142 height 40
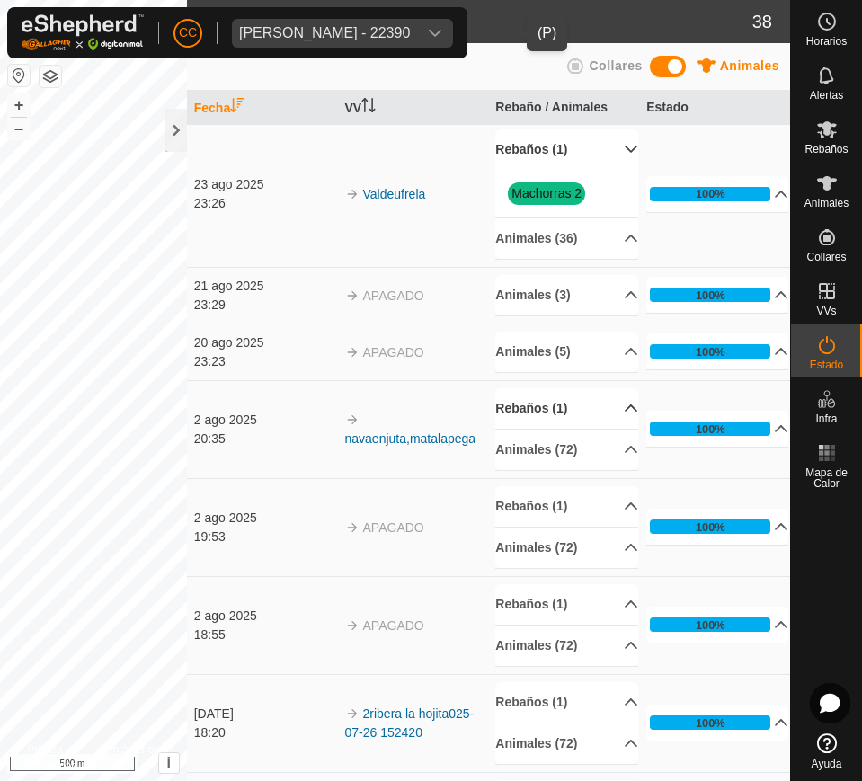
click at [607, 412] on p-accordion-header "Rebaños (1)" at bounding box center [566, 408] width 142 height 40
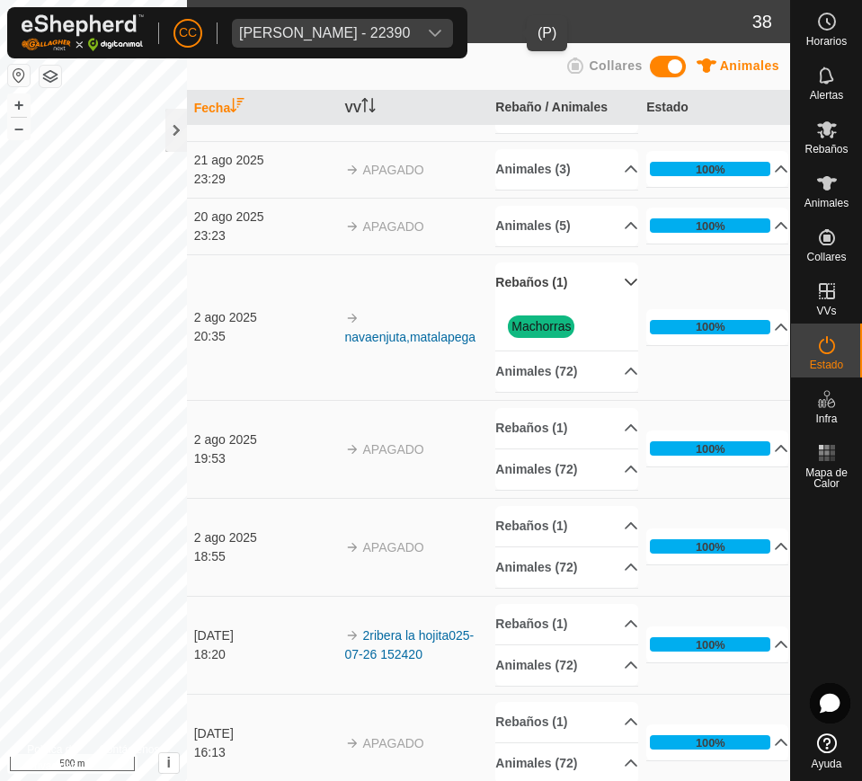
scroll to position [146, 0]
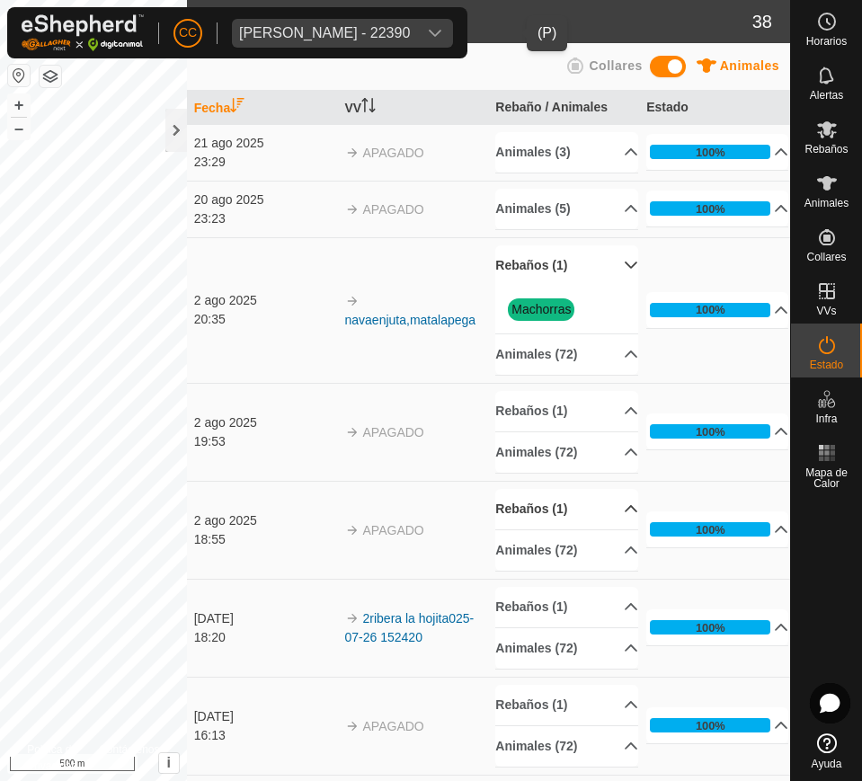
click at [574, 503] on p-accordion-header "Rebaños (1)" at bounding box center [566, 509] width 142 height 40
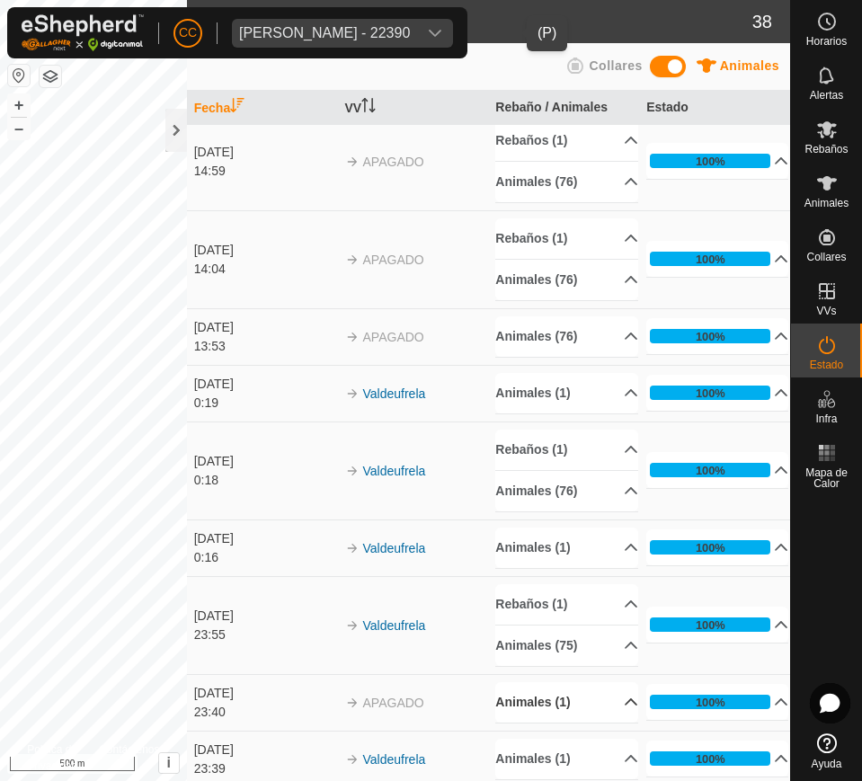
scroll to position [2179, 0]
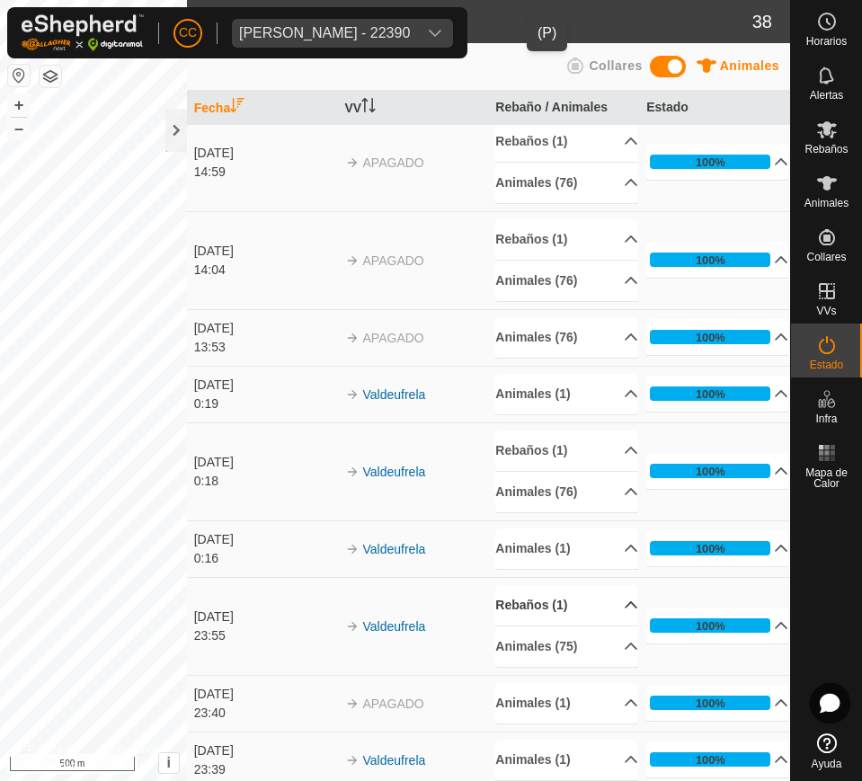
click at [569, 608] on p-accordion-header "Rebaños (1)" at bounding box center [566, 605] width 142 height 40
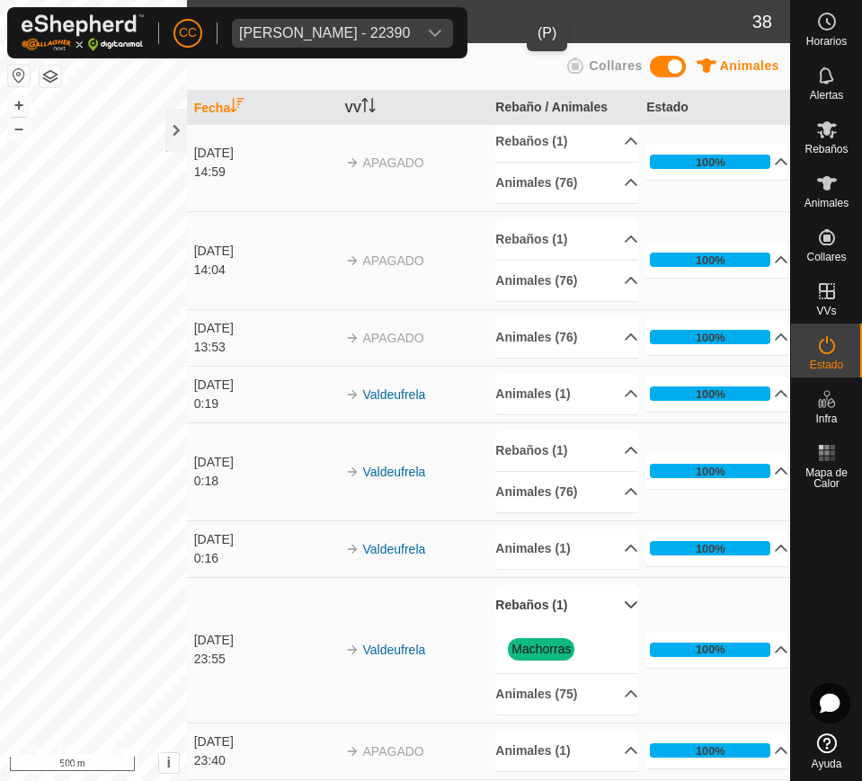
click at [569, 608] on p-accordion-header "Rebaños (1)" at bounding box center [566, 605] width 142 height 40
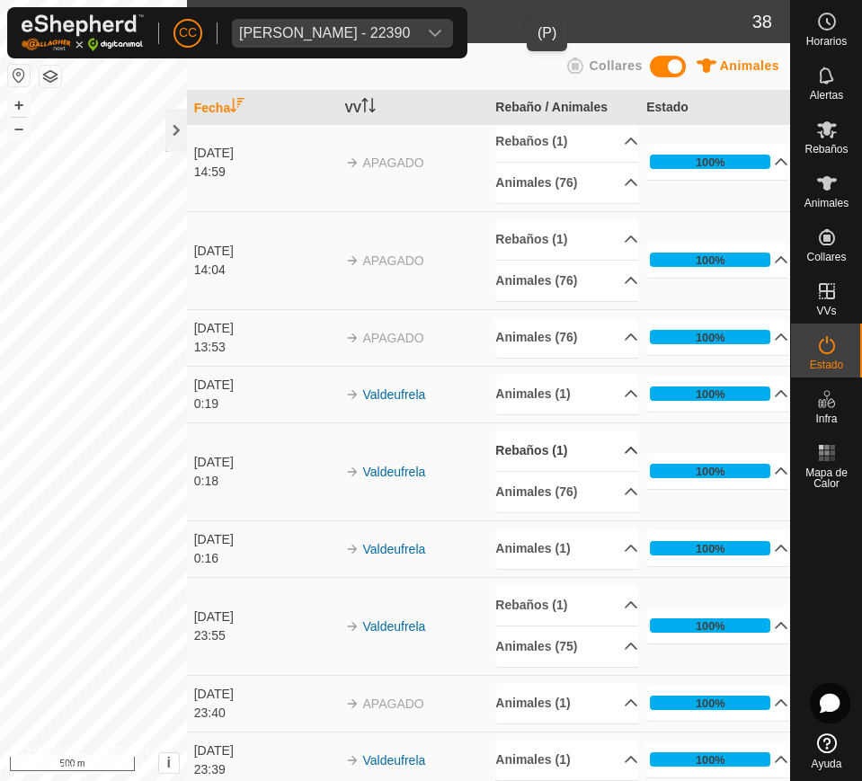
click at [556, 456] on p-accordion-header "Rebaños (1)" at bounding box center [566, 450] width 142 height 40
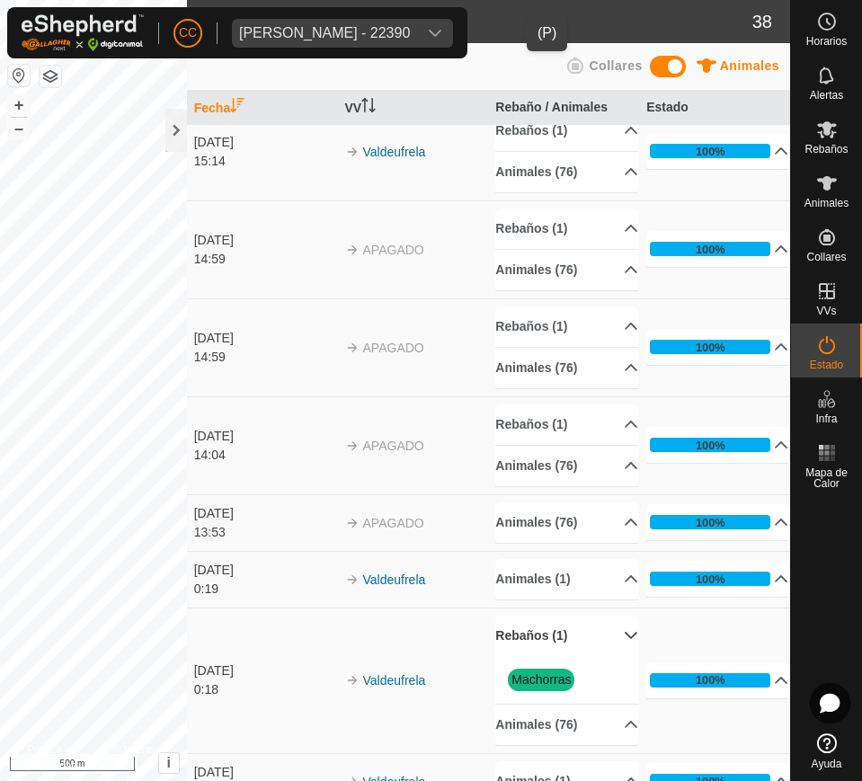
scroll to position [1992, 0]
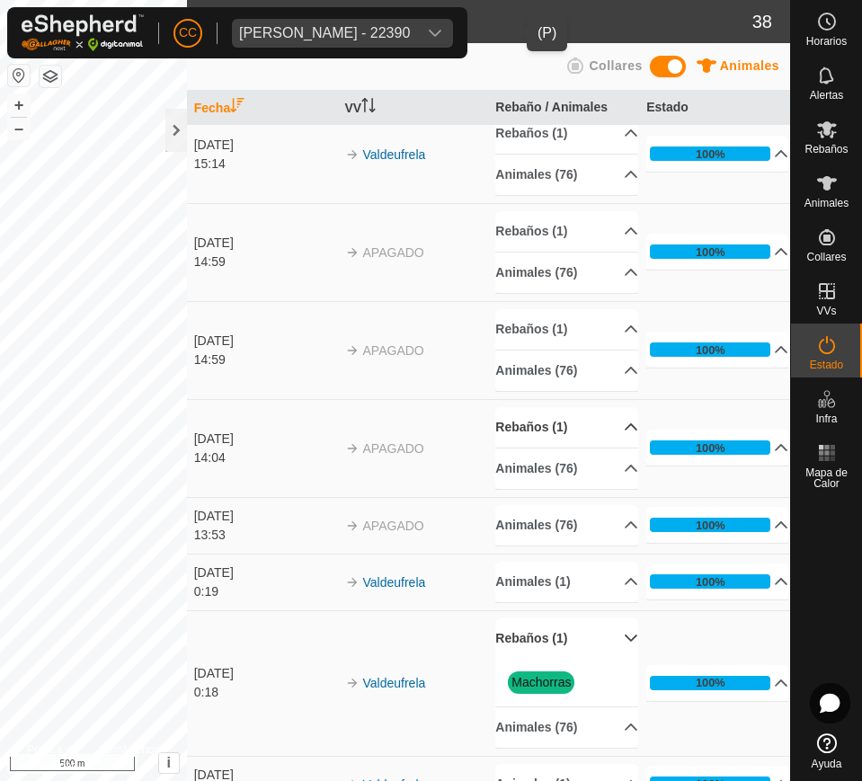
click at [563, 426] on p-accordion-header "Rebaños (1)" at bounding box center [566, 427] width 142 height 40
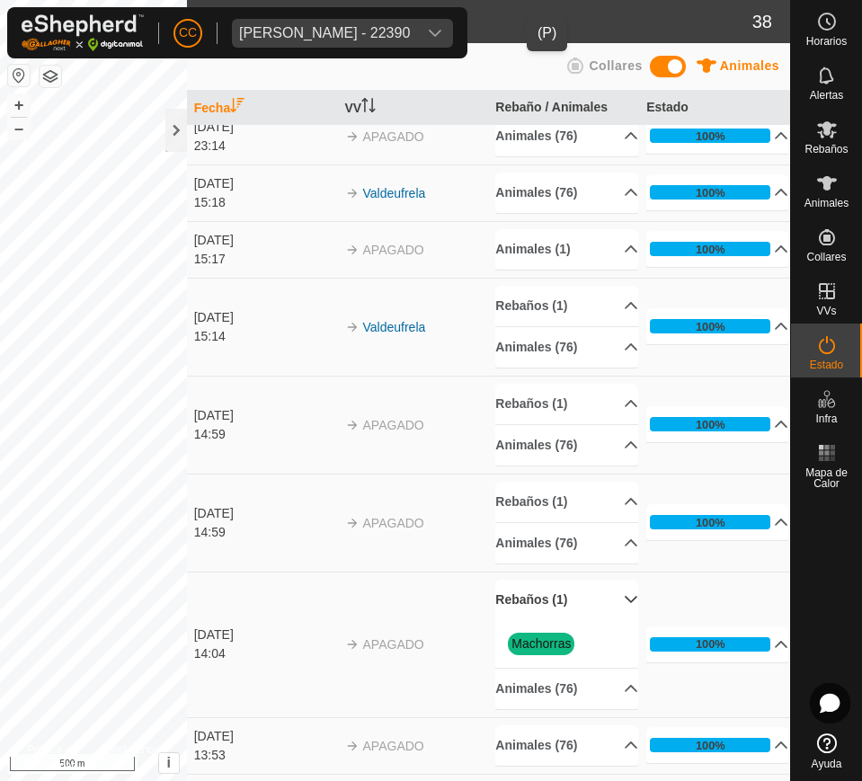
scroll to position [1818, 0]
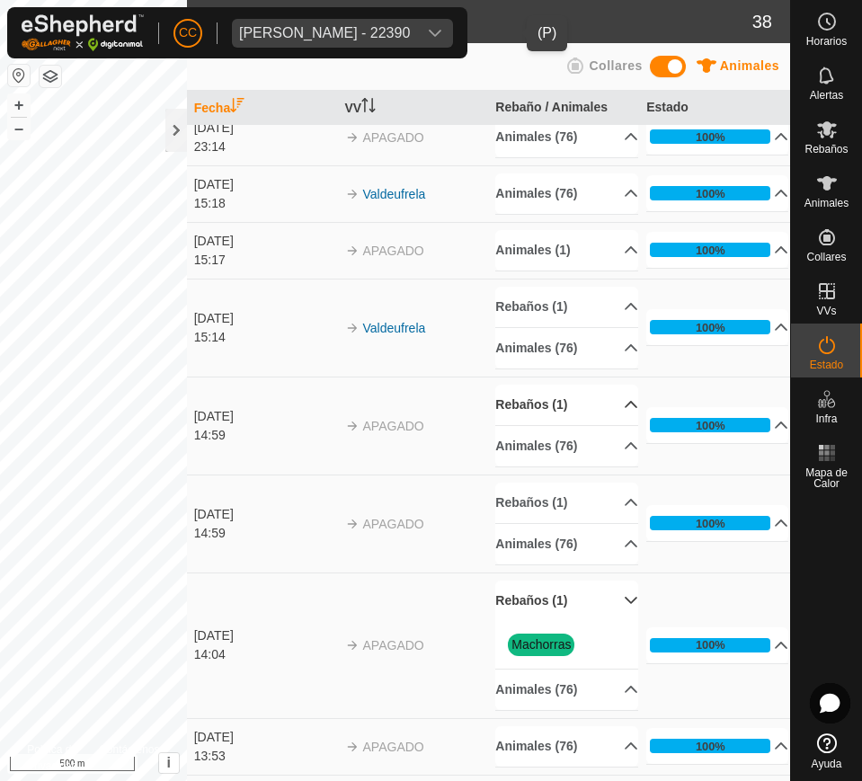
click at [543, 403] on p-accordion-header "Rebaños (1)" at bounding box center [566, 405] width 142 height 40
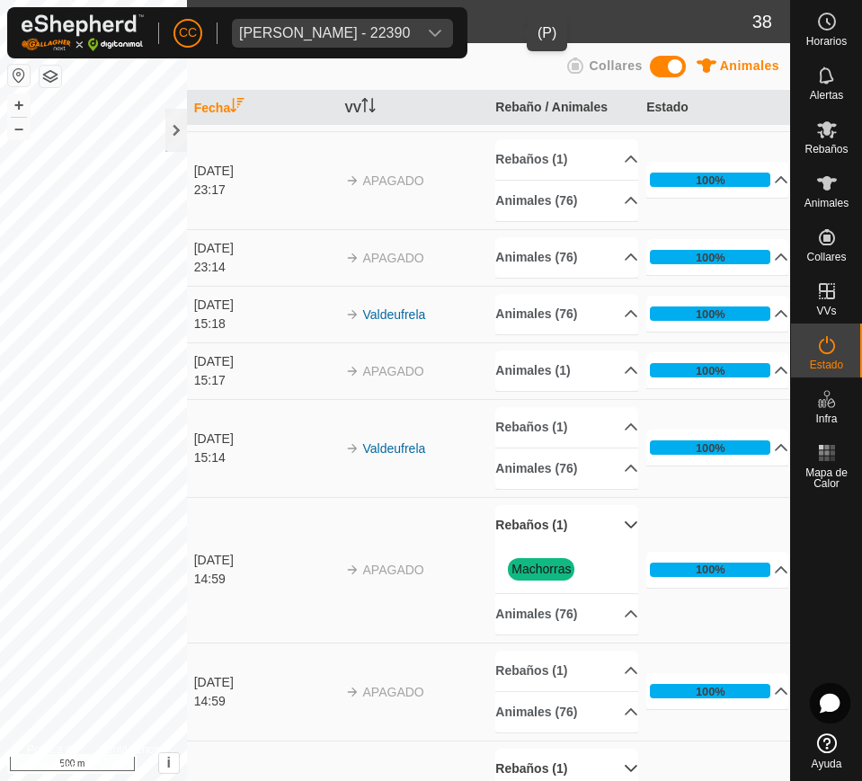
scroll to position [1697, 0]
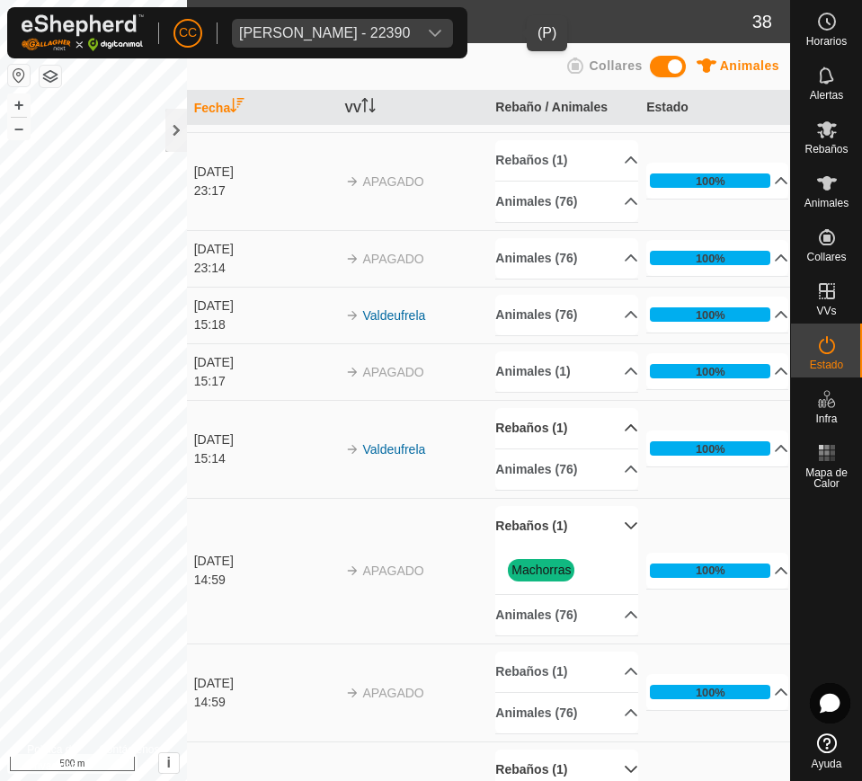
click at [544, 430] on p-accordion-header "Rebaños (1)" at bounding box center [566, 428] width 142 height 40
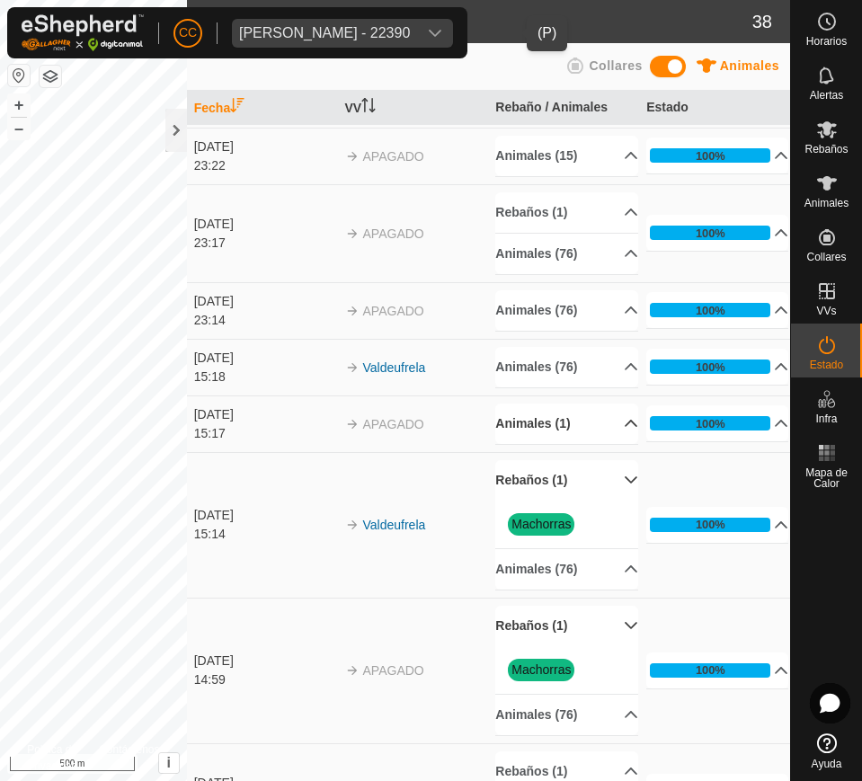
scroll to position [1605, 0]
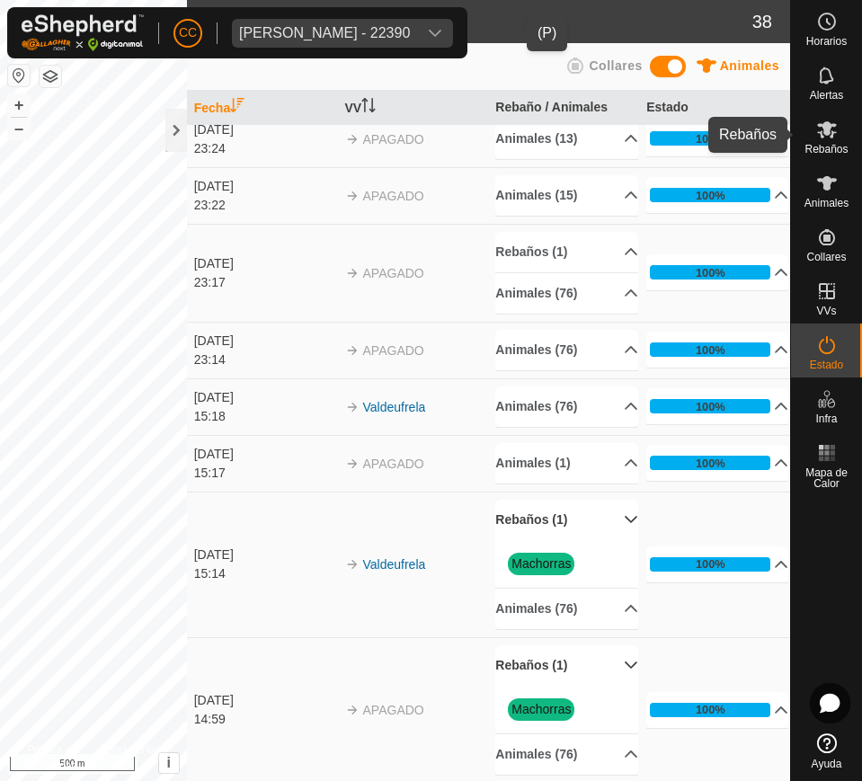
click at [837, 141] on es-mob-svg-icon at bounding box center [827, 129] width 32 height 29
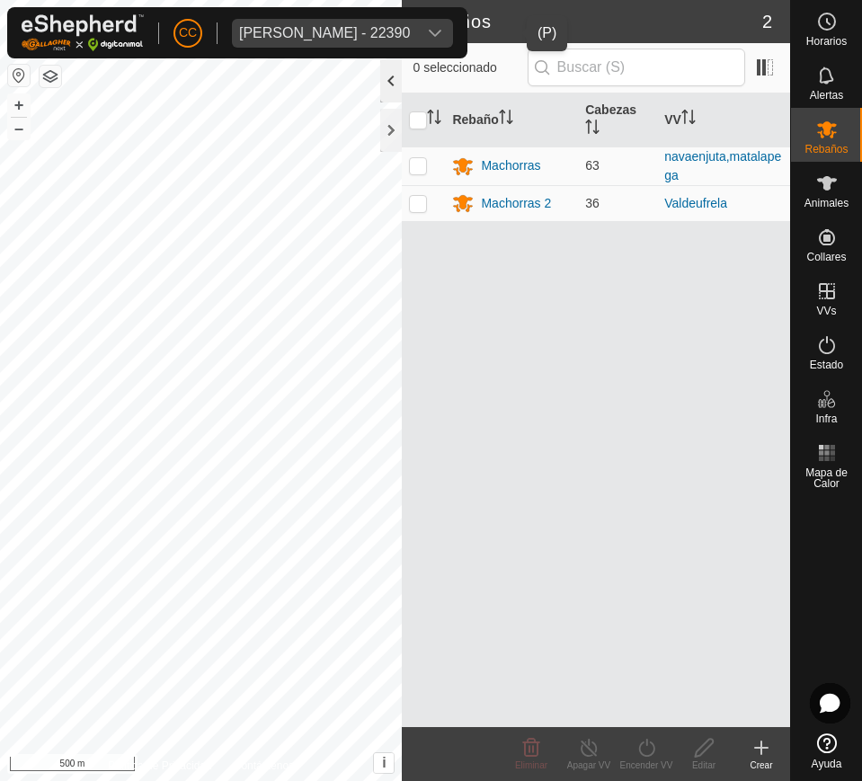
click at [394, 87] on div at bounding box center [391, 80] width 22 height 43
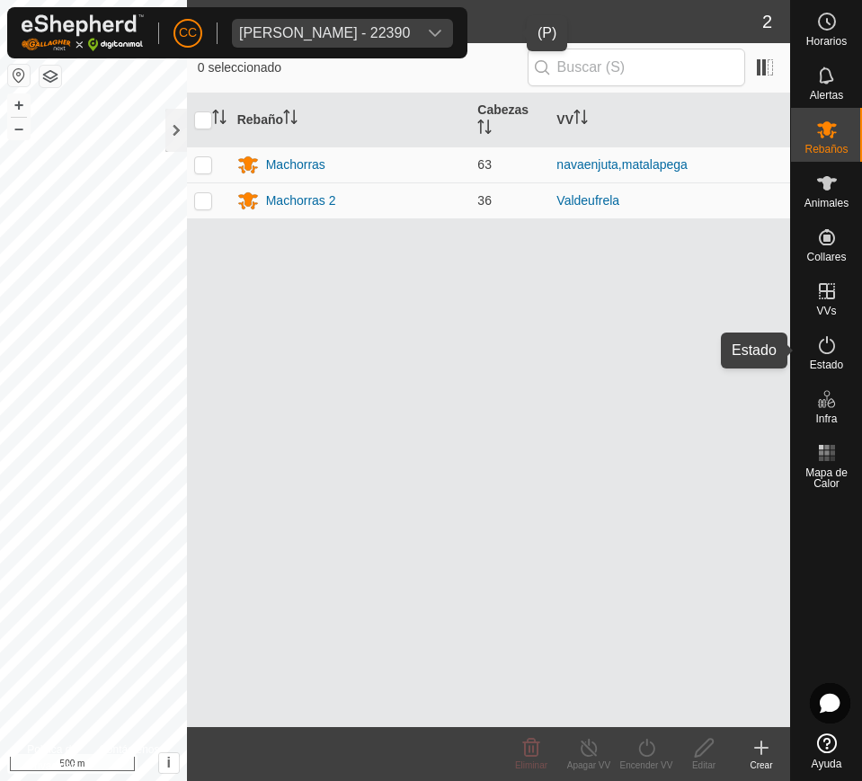
click at [822, 351] on icon at bounding box center [827, 345] width 16 height 18
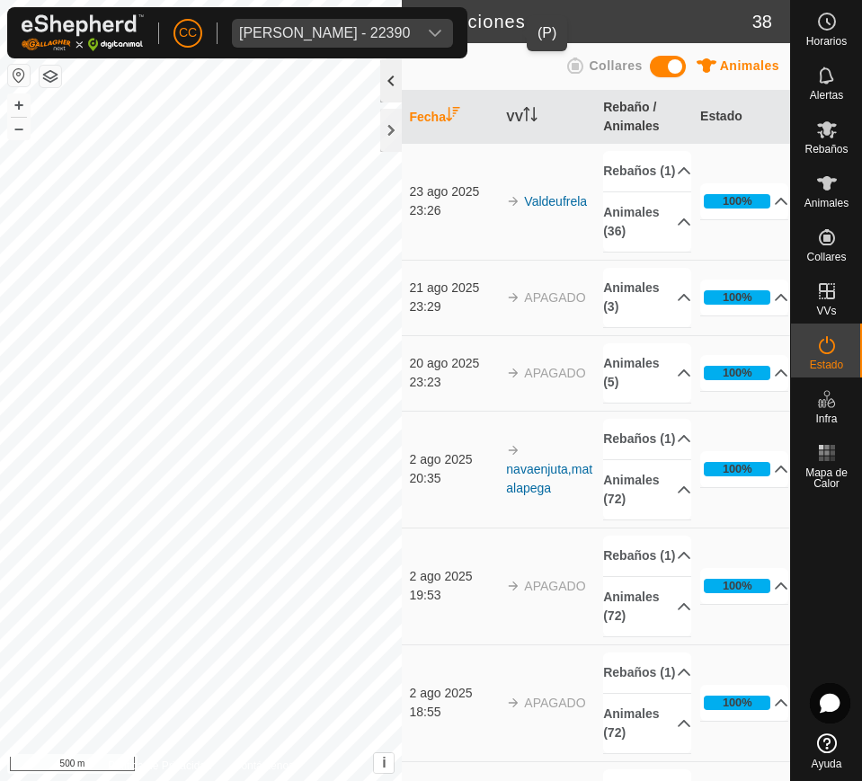
click at [396, 84] on div at bounding box center [391, 80] width 22 height 43
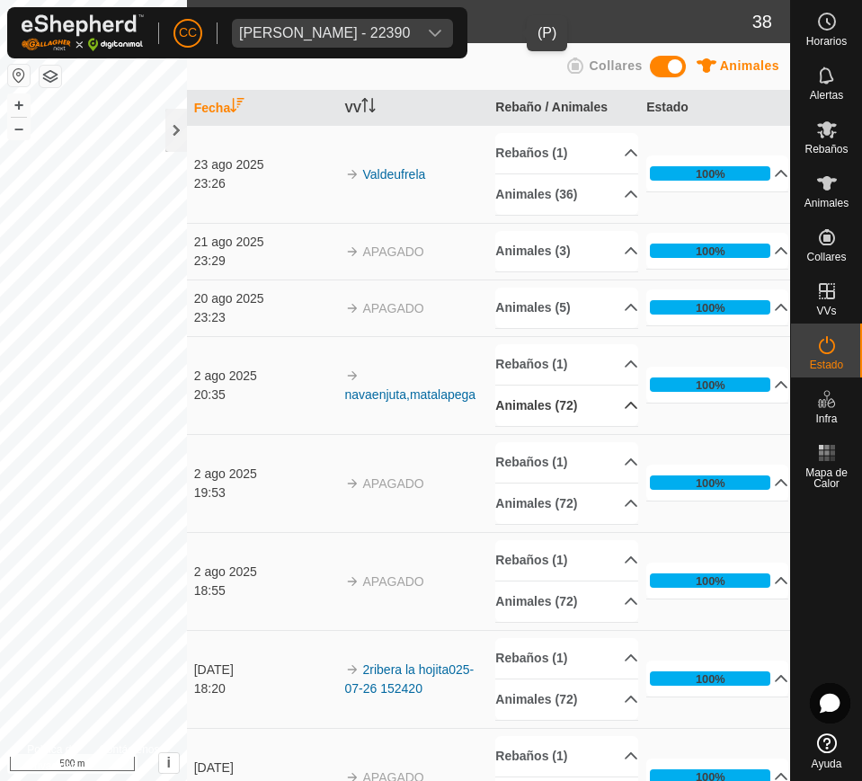
scroll to position [1, 0]
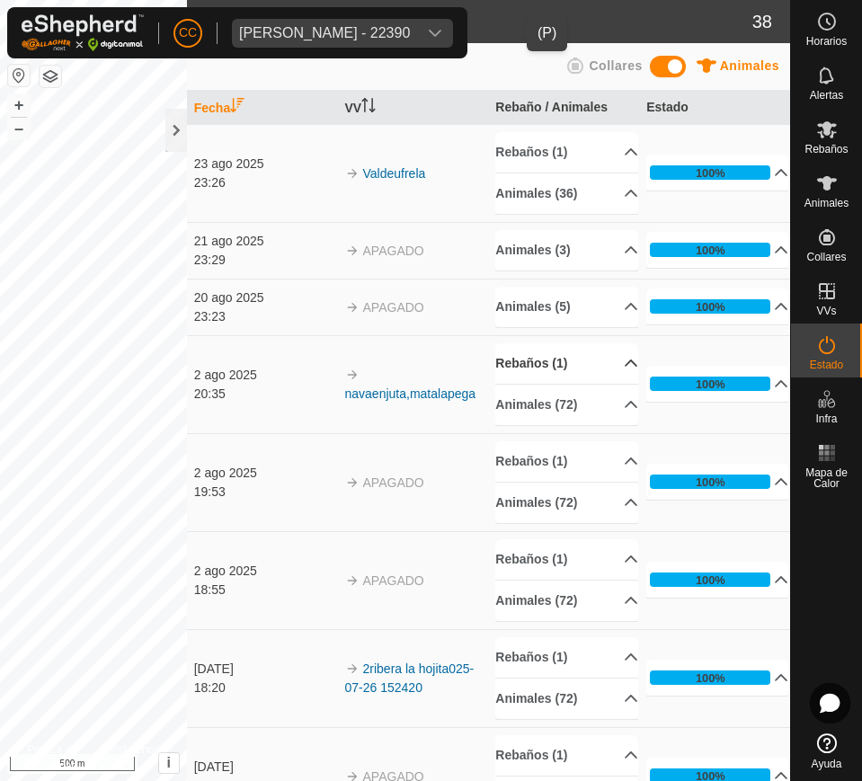
click at [566, 358] on p-accordion-header "Rebaños (1)" at bounding box center [566, 363] width 142 height 40
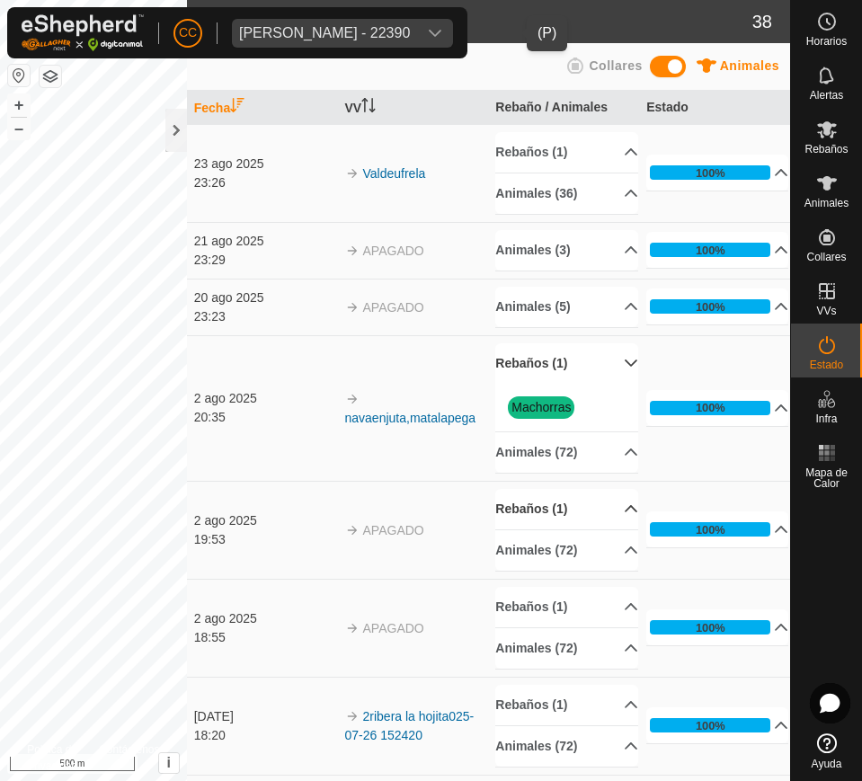
click at [583, 509] on p-accordion-header "Rebaños (1)" at bounding box center [566, 509] width 142 height 40
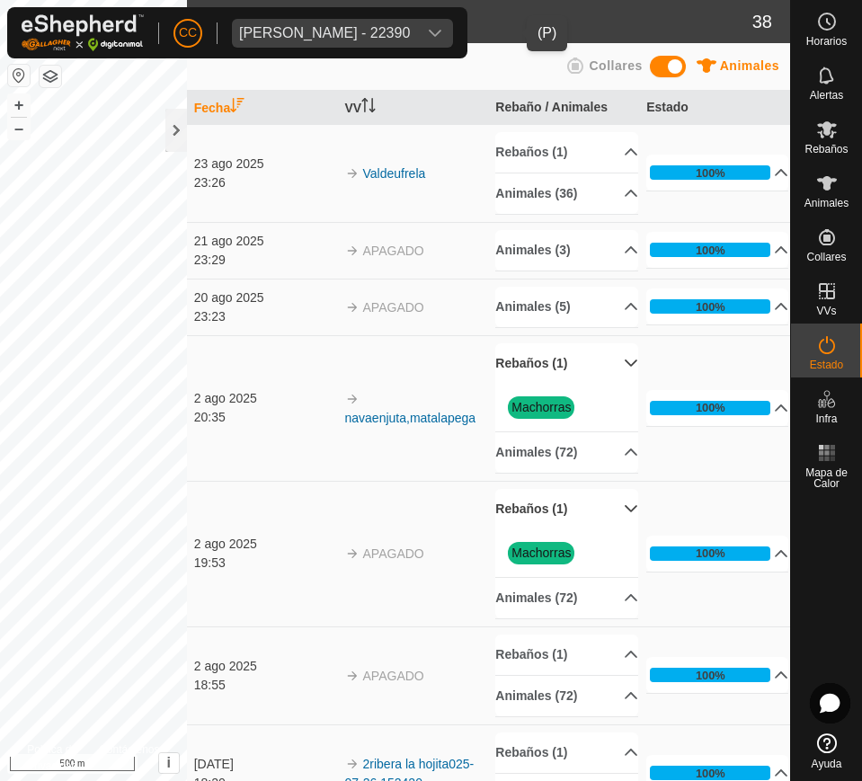
scroll to position [95, 0]
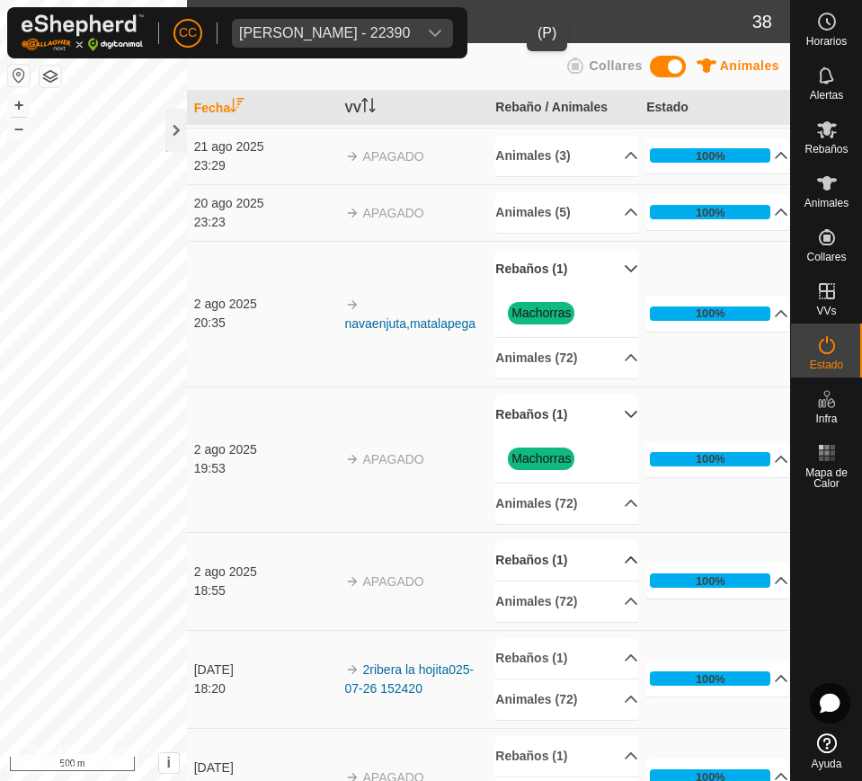
click at [584, 566] on p-accordion-header "Rebaños (1)" at bounding box center [566, 560] width 142 height 40
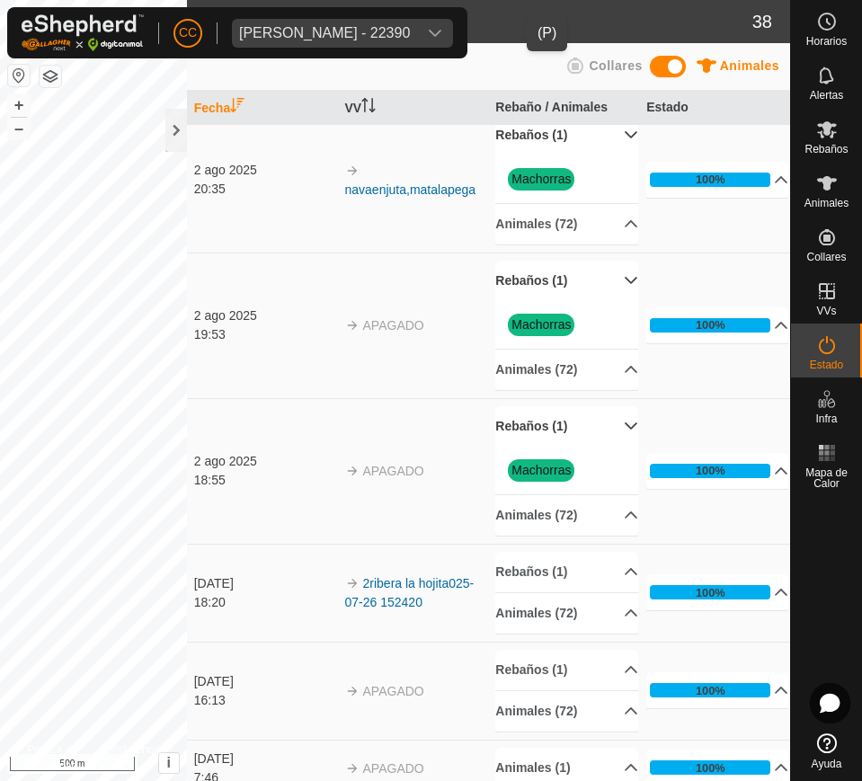
scroll to position [235, 0]
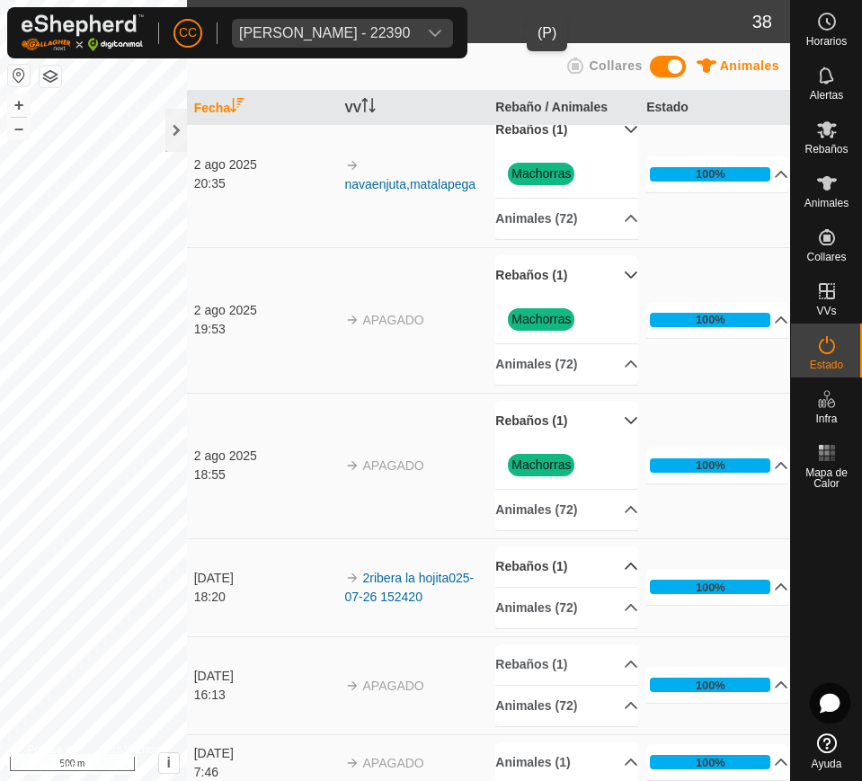
click at [569, 555] on p-accordion-header "Rebaños (1)" at bounding box center [566, 566] width 142 height 40
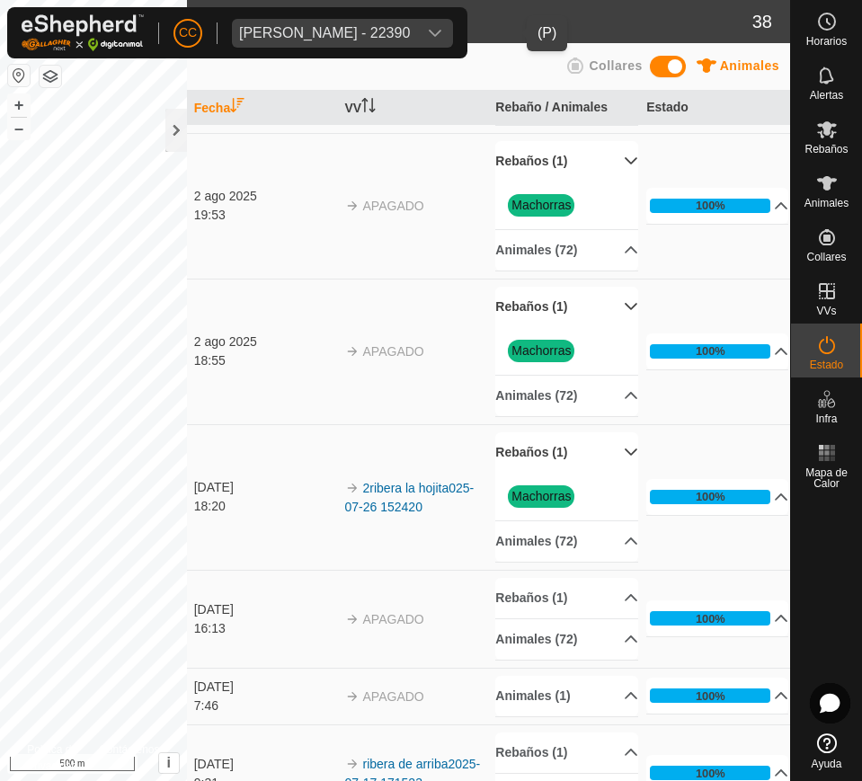
scroll to position [353, 0]
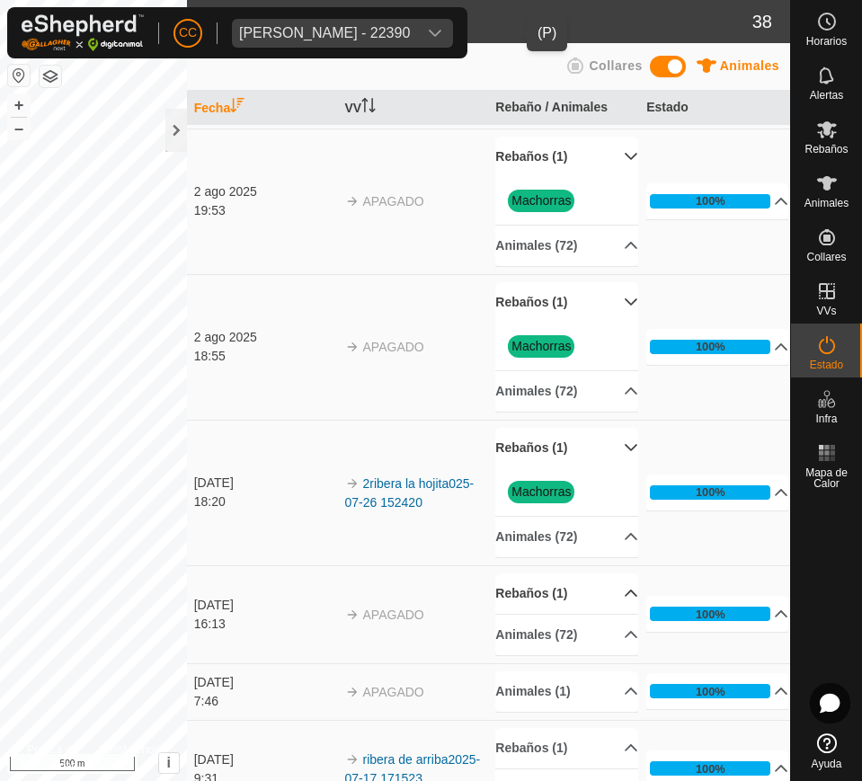
click at [567, 591] on p-accordion-header "Rebaños (1)" at bounding box center [566, 593] width 142 height 40
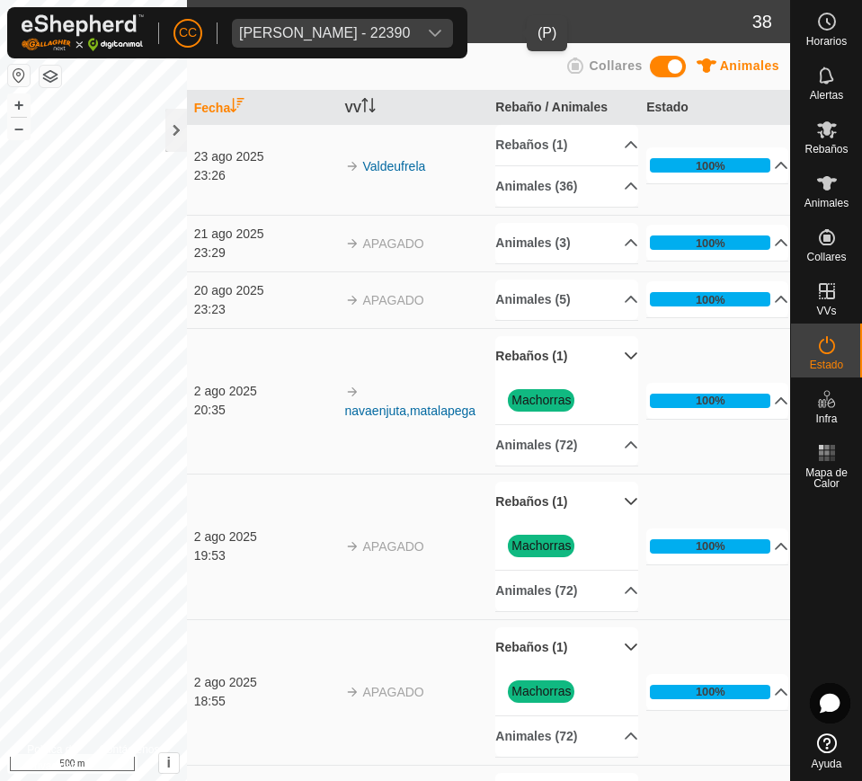
scroll to position [0, 0]
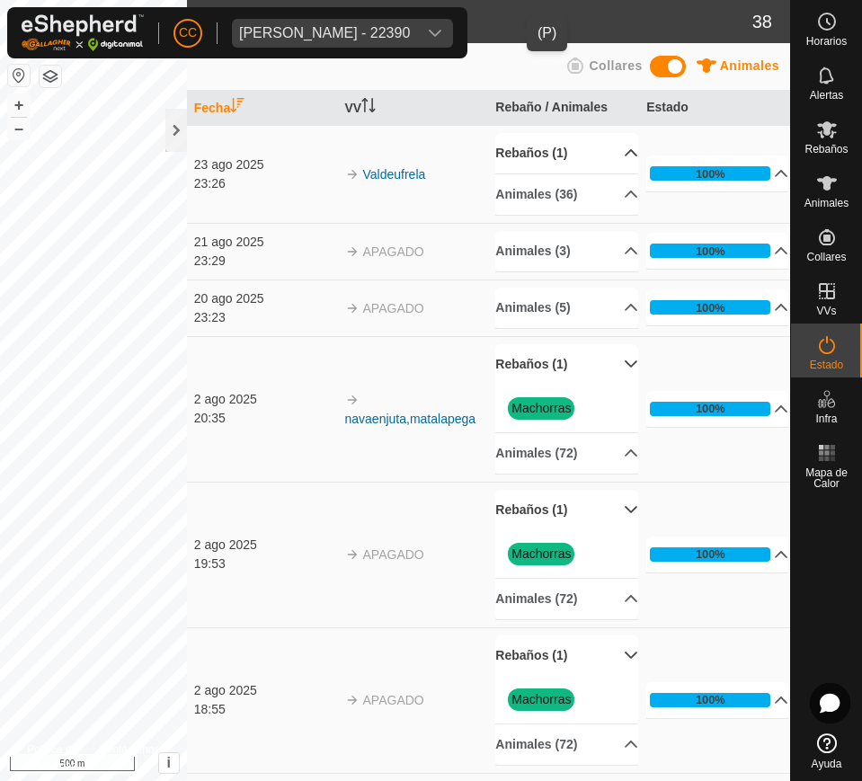
click at [580, 155] on p-accordion-header "Rebaños (1)" at bounding box center [566, 153] width 142 height 40
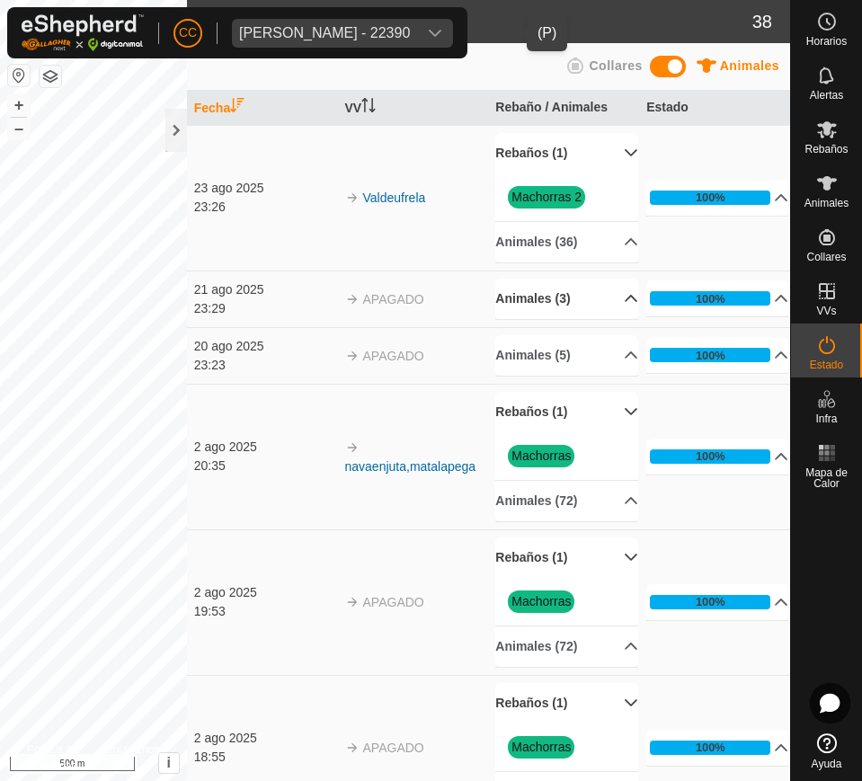
click at [571, 290] on p-accordion-header "Animales (3)" at bounding box center [566, 299] width 142 height 40
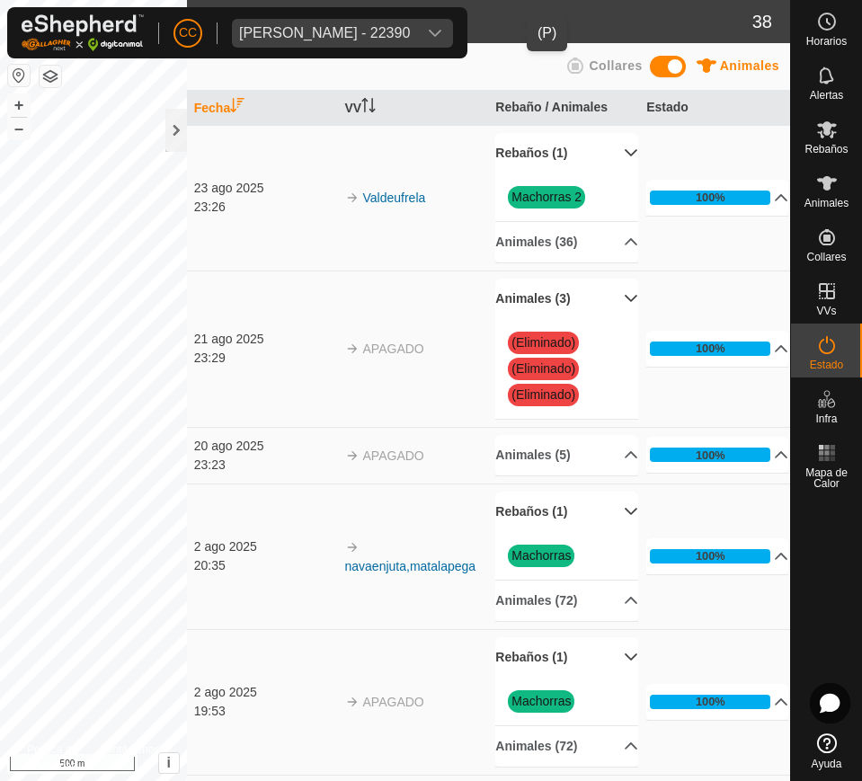
click at [571, 290] on p-accordion-header "Animales (3)" at bounding box center [566, 299] width 142 height 40
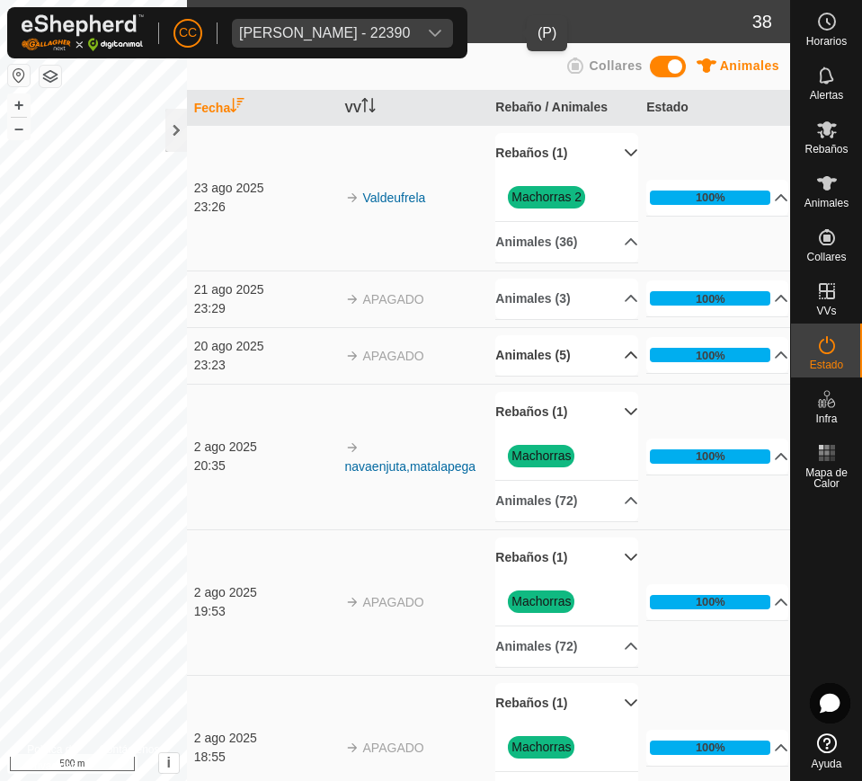
click at [562, 343] on p-accordion-header "Animales (5)" at bounding box center [566, 355] width 142 height 40
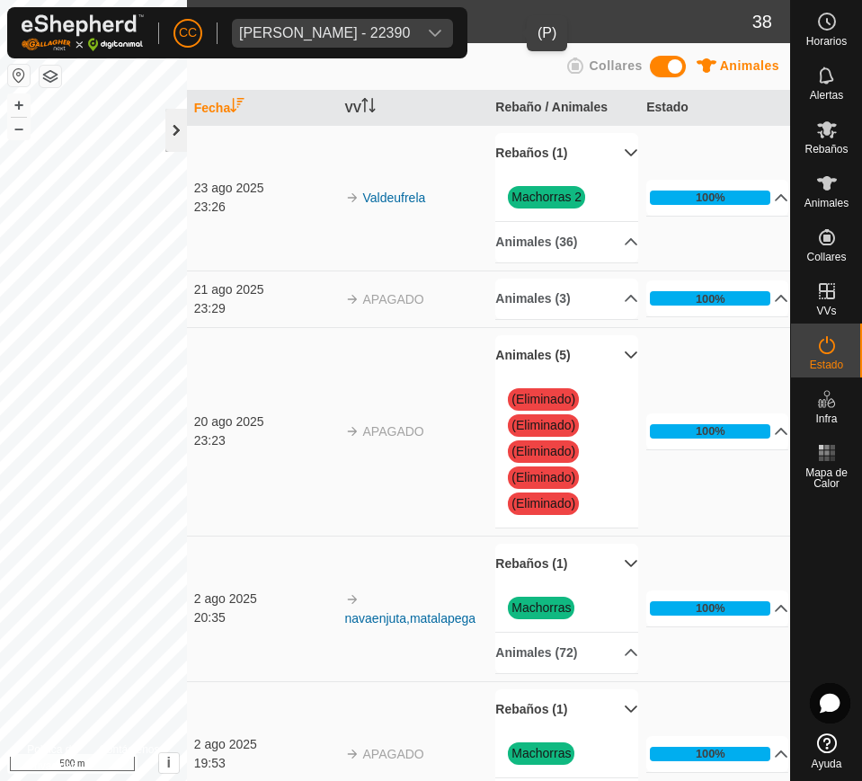
click at [178, 126] on div at bounding box center [176, 130] width 22 height 43
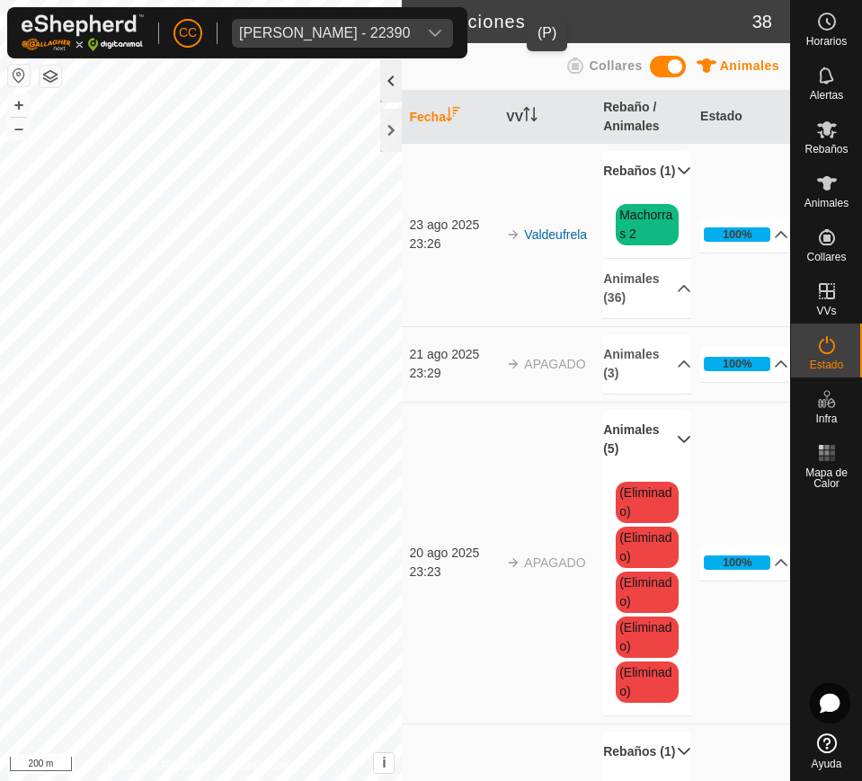
click at [385, 87] on div at bounding box center [391, 80] width 22 height 43
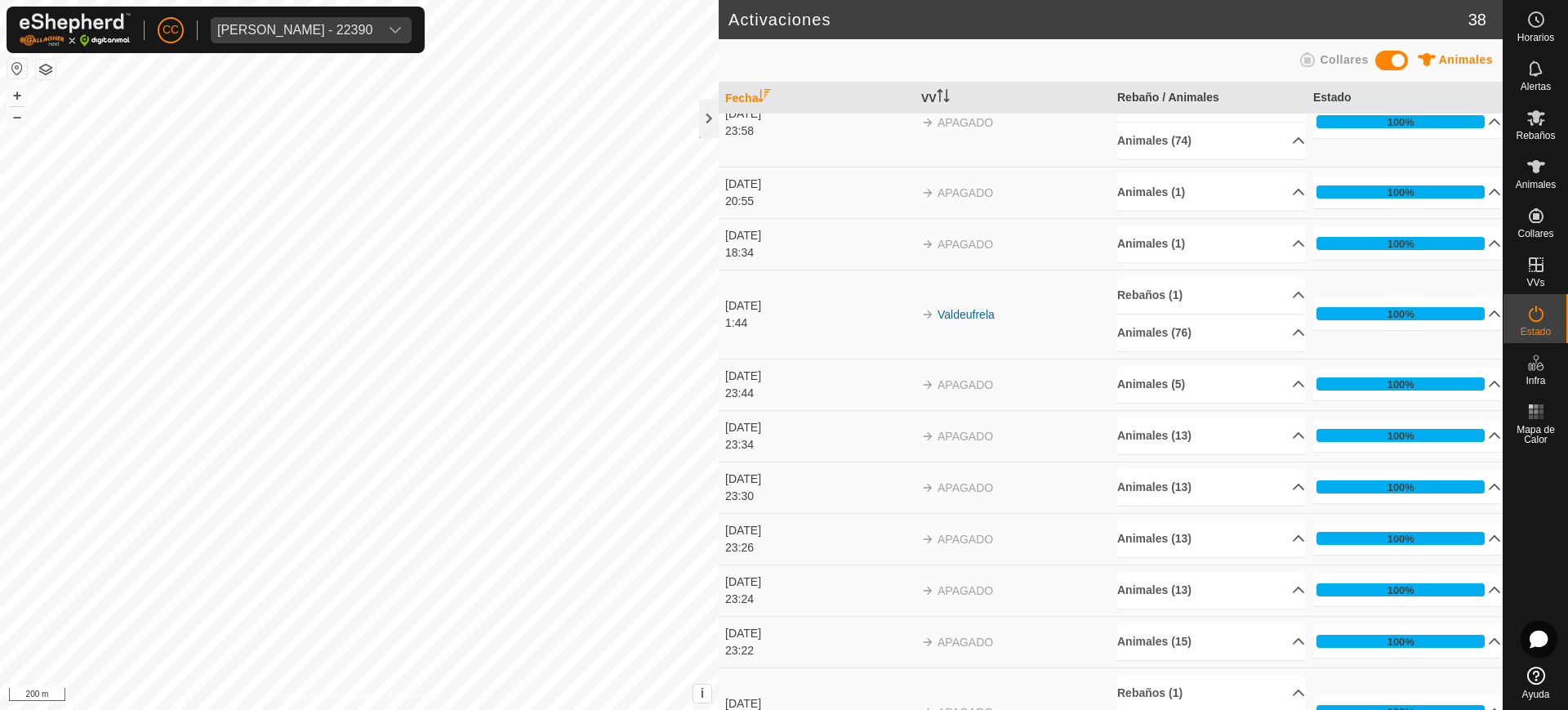
scroll to position [1168, 0]
